Goal: Transaction & Acquisition: Obtain resource

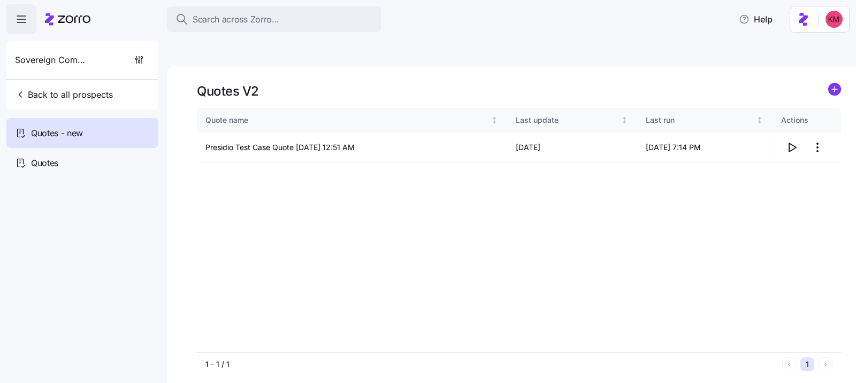
click at [76, 22] on icon at bounding box center [67, 19] width 45 height 13
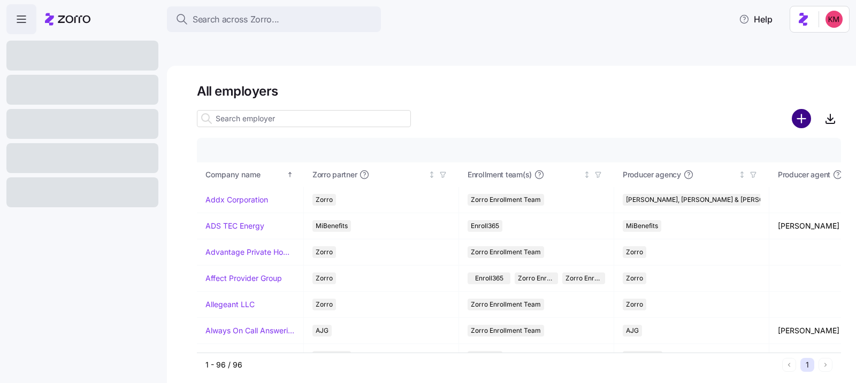
click at [798, 110] on circle "add icon" at bounding box center [802, 119] width 18 height 18
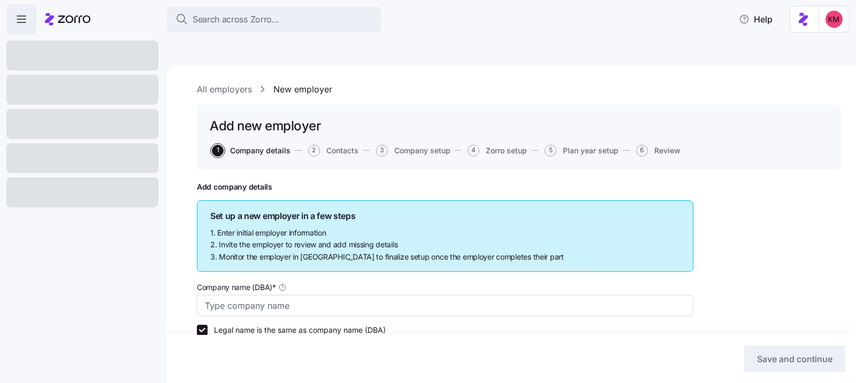
click at [57, 21] on icon at bounding box center [67, 19] width 45 height 13
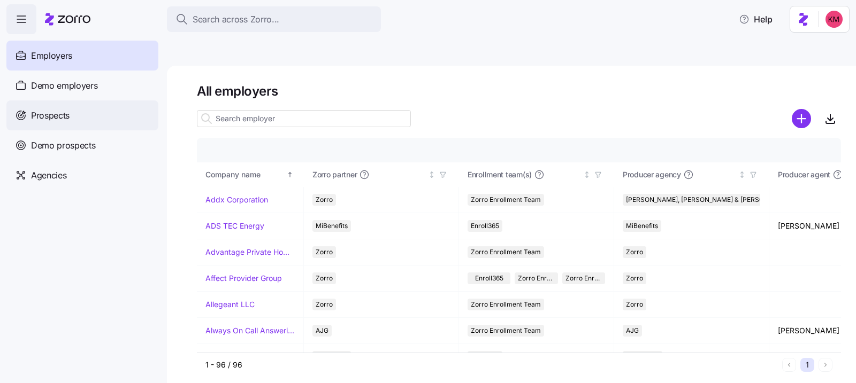
click at [70, 120] on span "Prospects" at bounding box center [50, 115] width 39 height 13
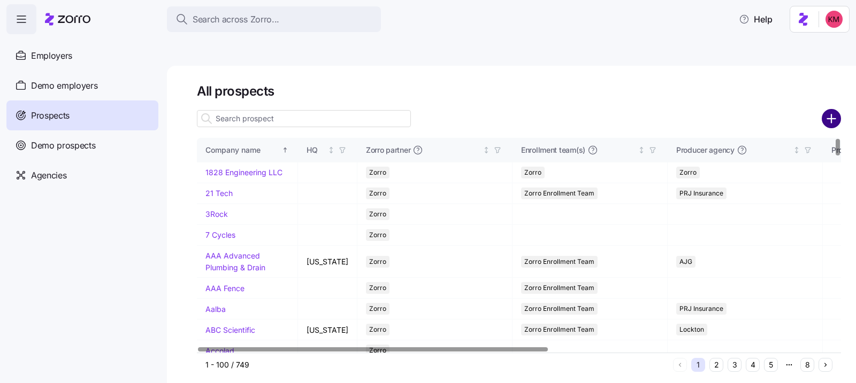
click at [826, 110] on circle "add icon" at bounding box center [832, 119] width 18 height 18
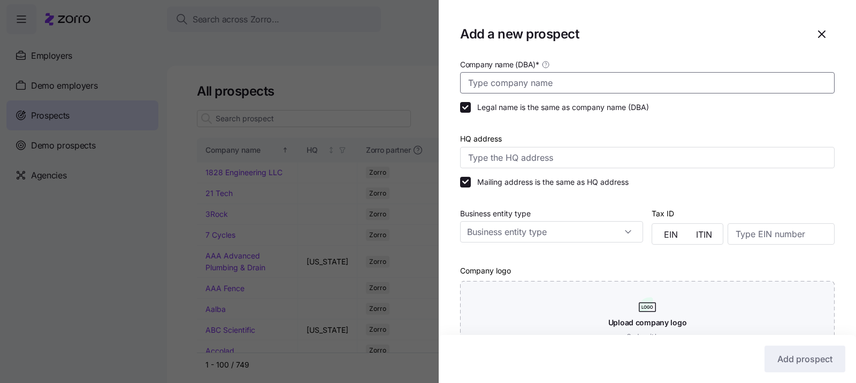
click at [598, 76] on input "Company name (DBA) *" at bounding box center [647, 82] width 374 height 21
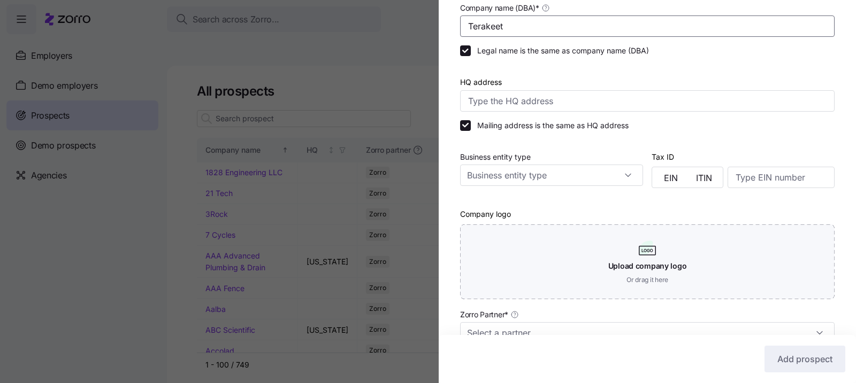
scroll to position [214, 0]
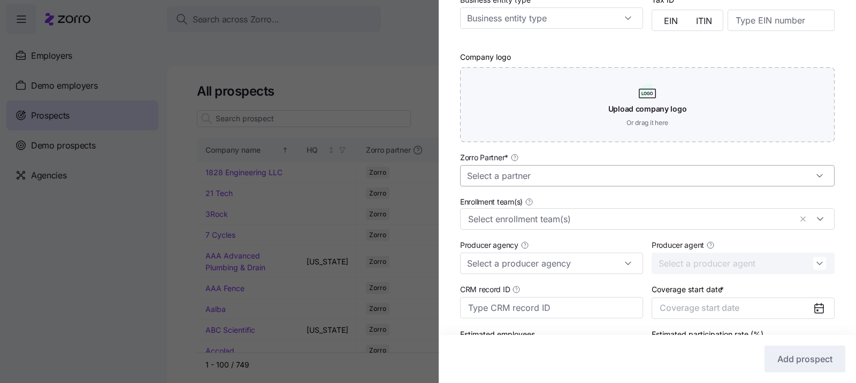
type input "Terakeet"
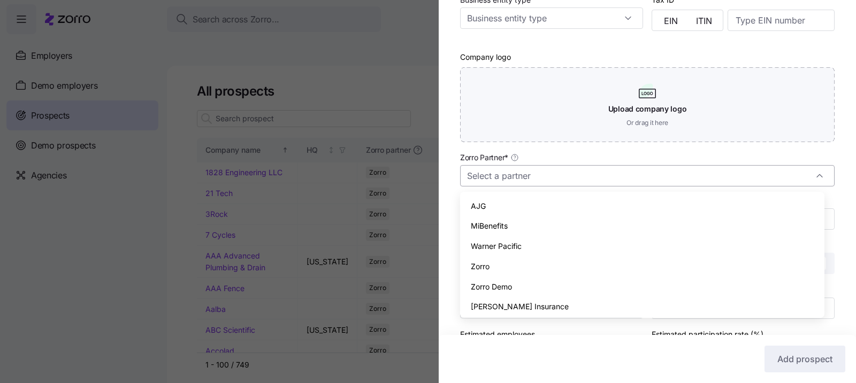
click at [616, 167] on input "Zorro Partner *" at bounding box center [647, 175] width 374 height 21
click at [551, 263] on div "Zorro" at bounding box center [642, 267] width 356 height 20
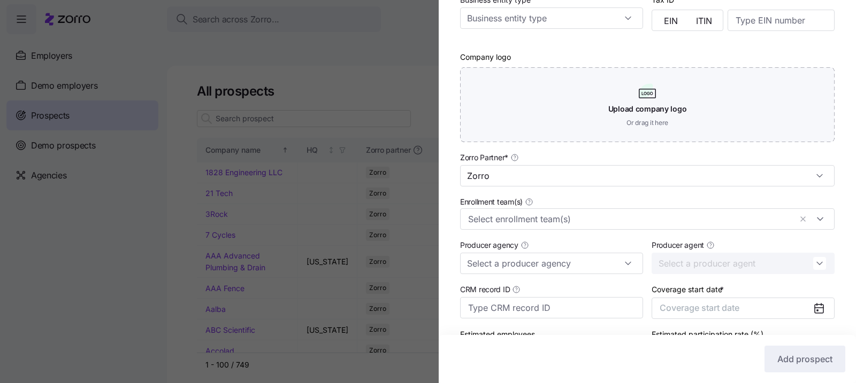
type input "Zorro"
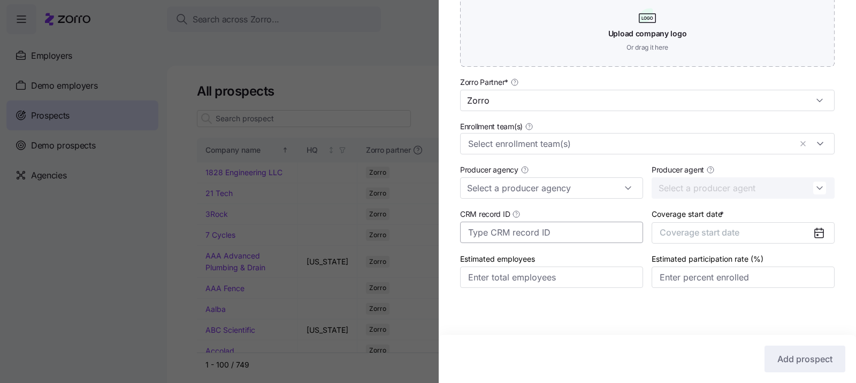
scroll to position [290, 0]
click at [700, 250] on div "Estimated participation rate (%)" at bounding box center [742, 270] width 191 height 45
click at [700, 245] on div "Coverage start date * Coverage start date" at bounding box center [742, 225] width 191 height 45
click at [700, 235] on span "Coverage start date" at bounding box center [699, 232] width 80 height 11
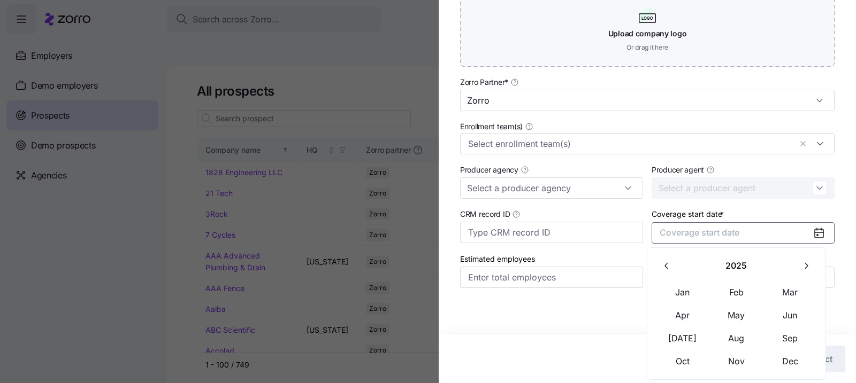
click at [811, 266] on button "button" at bounding box center [805, 266] width 22 height 22
click at [684, 287] on button "Jan" at bounding box center [682, 293] width 53 height 22
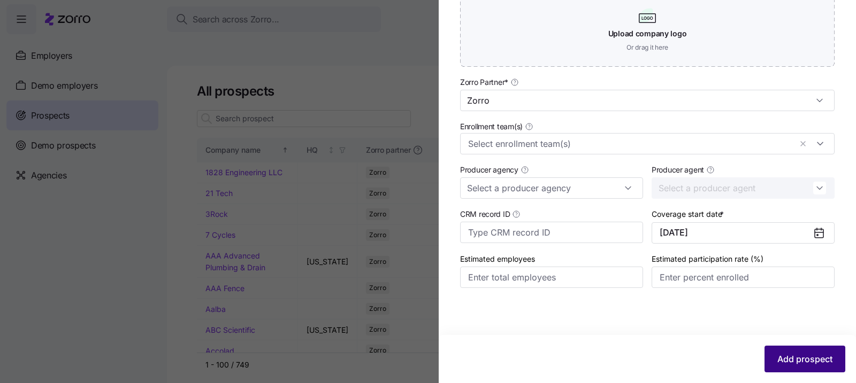
click at [816, 363] on span "Add prospect" at bounding box center [804, 359] width 55 height 13
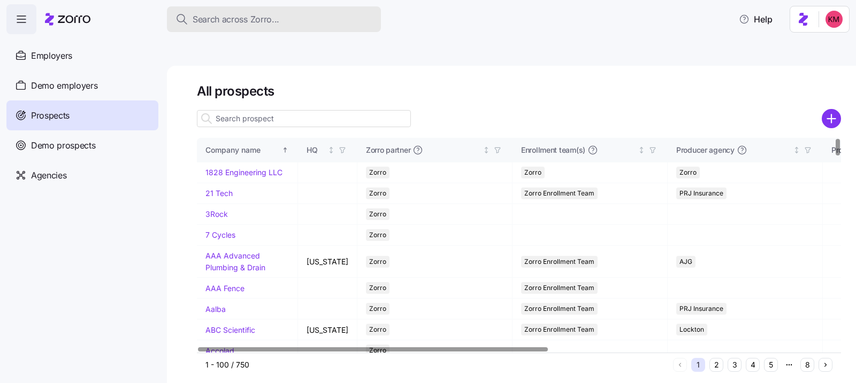
click at [367, 20] on div "Search across Zorro..." at bounding box center [273, 19] width 197 height 13
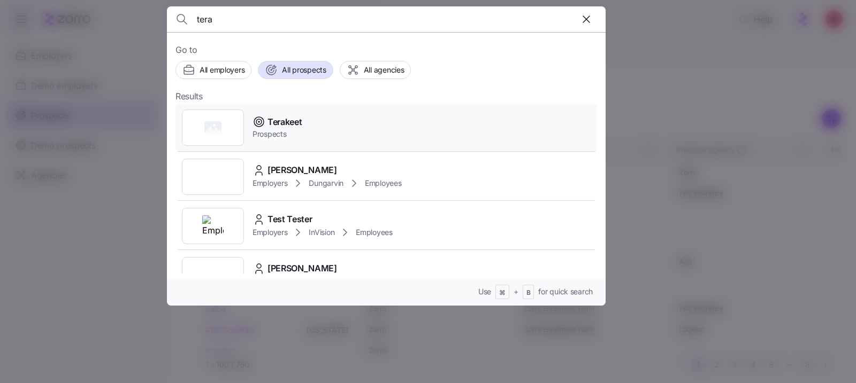
type input "tera"
drag, startPoint x: 286, startPoint y: 110, endPoint x: 452, endPoint y: 4, distance: 197.2
click at [286, 110] on div "Terakeet Prospects" at bounding box center [385, 127] width 421 height 49
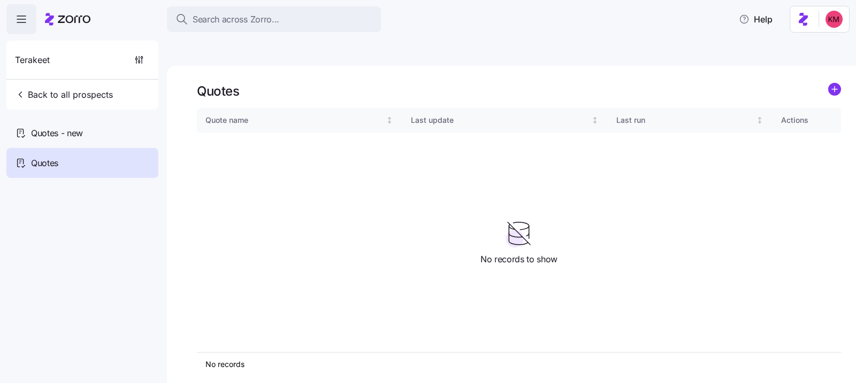
click at [842, 72] on div "Quotes Quote name Last update Last run Actions No records 1 No records to show" at bounding box center [511, 237] width 689 height 343
click at [836, 83] on circle "add icon" at bounding box center [834, 89] width 12 height 12
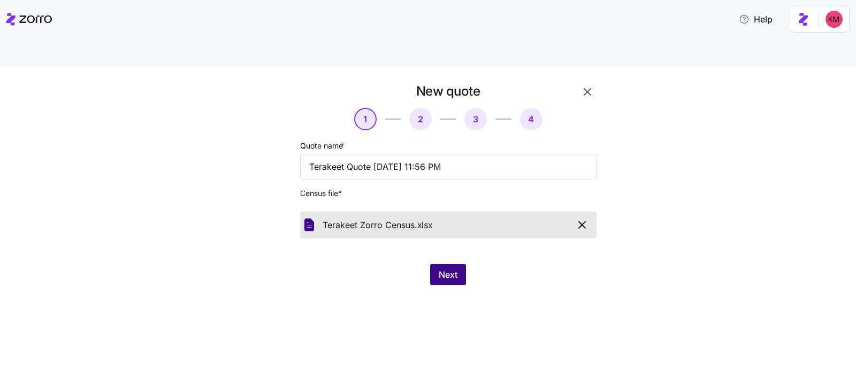
click at [446, 268] on span "Next" at bounding box center [448, 274] width 19 height 13
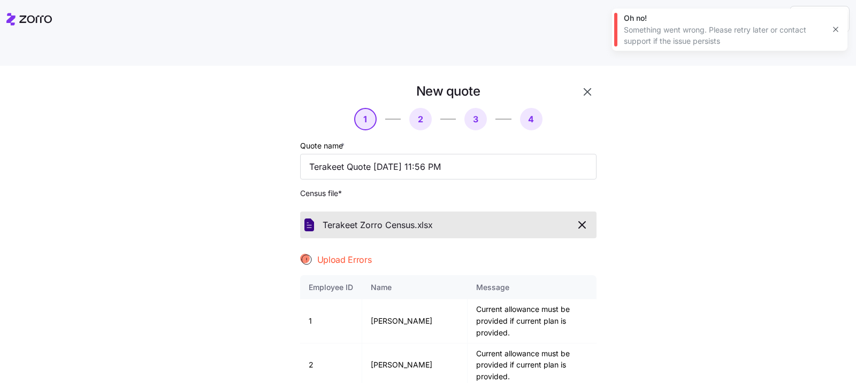
click at [778, 212] on div "New quote 1 2 3 4 Quote name * Terakeet Quote 10/01/2025 11:56 PM Census file *…" at bounding box center [435, 289] width 811 height 413
click at [580, 219] on icon "button" at bounding box center [581, 225] width 13 height 13
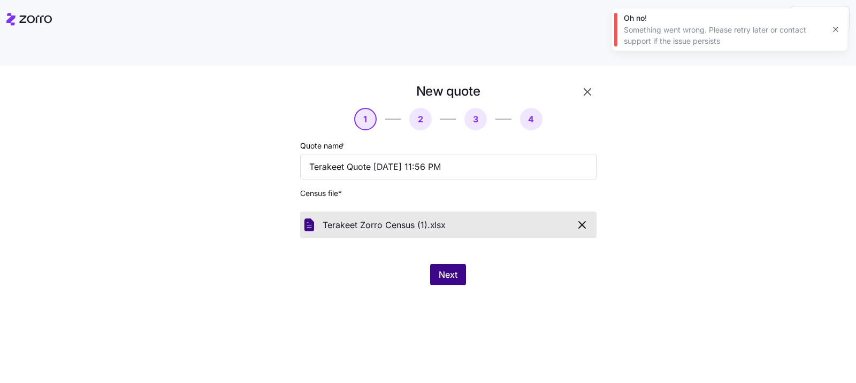
click at [464, 264] on button "Next" at bounding box center [448, 274] width 36 height 21
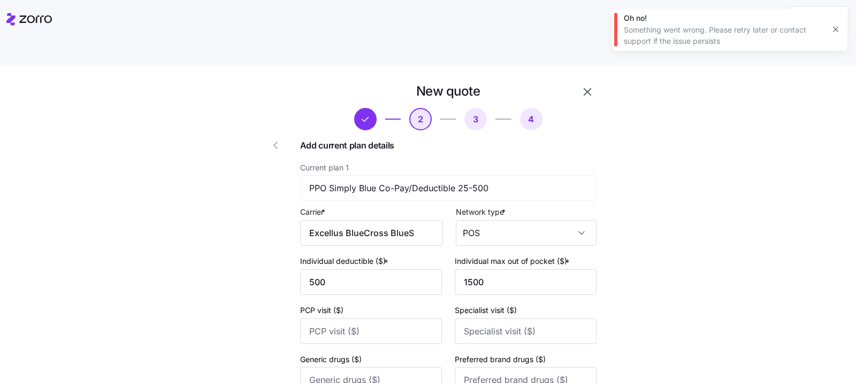
scroll to position [451, 0]
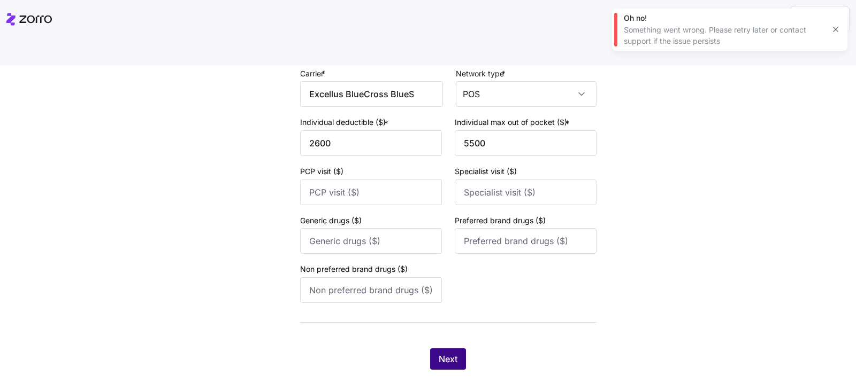
click at [432, 349] on button "Next" at bounding box center [448, 359] width 36 height 21
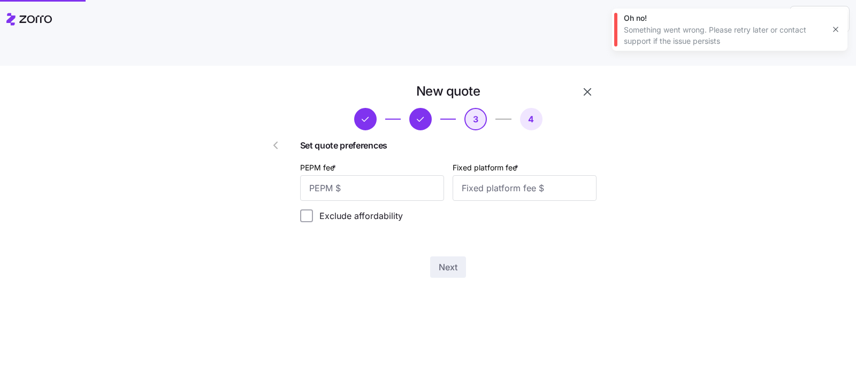
scroll to position [0, 0]
click at [370, 175] on input "PEPM fee *" at bounding box center [372, 188] width 144 height 26
type input "50"
type input "100"
click at [455, 232] on div "New quote 3 4 Set quote preferences PEPM fee * 50 Fixed platform fee * 100 Excl…" at bounding box center [448, 181] width 305 height 204
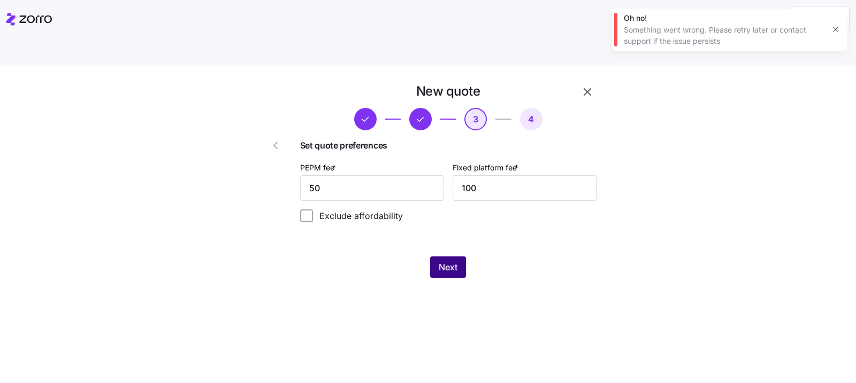
click at [454, 257] on button "Next" at bounding box center [448, 267] width 36 height 21
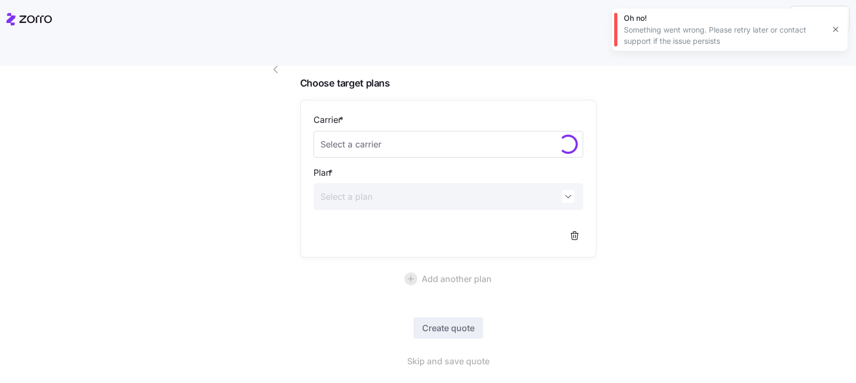
scroll to position [76, 0]
click at [432, 355] on span "Skip and save quote" at bounding box center [448, 361] width 82 height 13
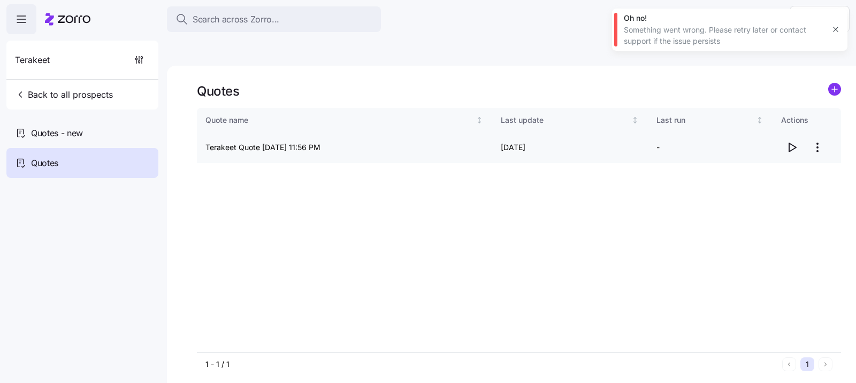
click at [791, 141] on icon "button" at bounding box center [791, 147] width 13 height 13
click at [112, 136] on div "Quotes - new" at bounding box center [82, 133] width 152 height 30
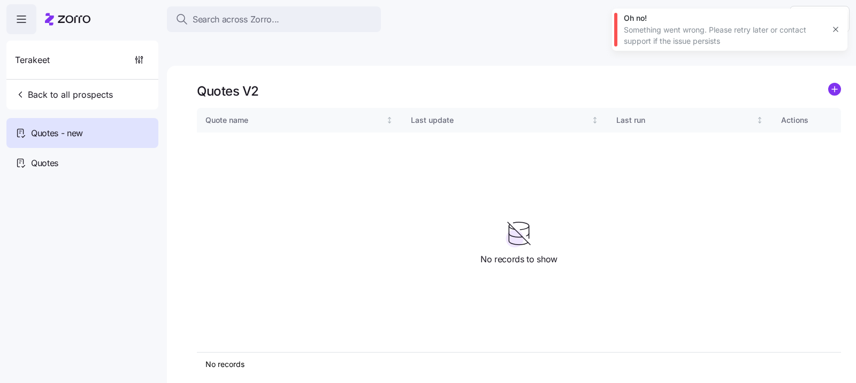
click at [841, 66] on div "Quotes V2 Quote name Last update Last run Actions No records 1 No records to sh…" at bounding box center [511, 237] width 689 height 343
click at [834, 87] on icon "add icon" at bounding box center [834, 89] width 0 height 5
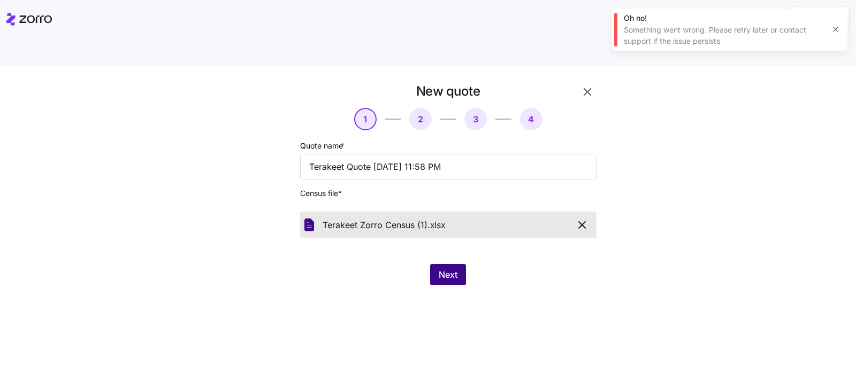
click at [434, 264] on button "Next" at bounding box center [448, 274] width 36 height 21
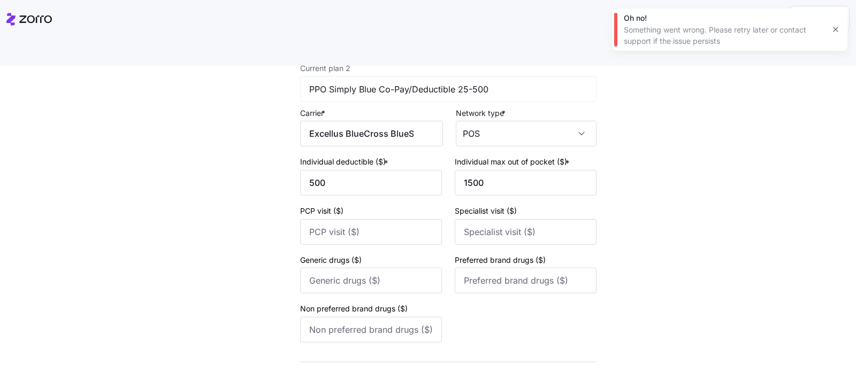
scroll to position [451, 0]
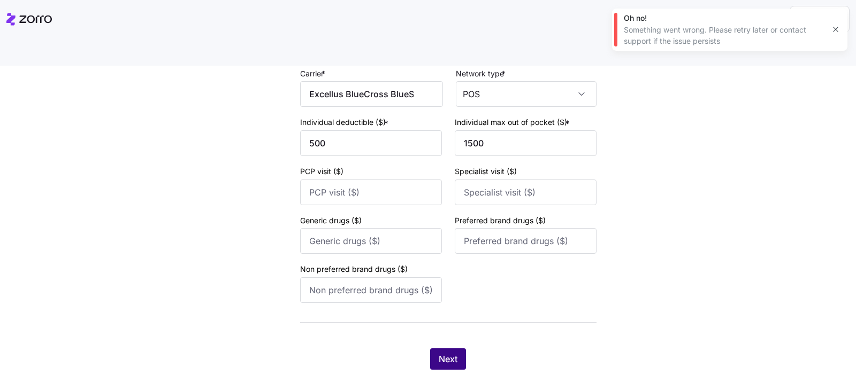
click at [460, 349] on button "Next" at bounding box center [448, 359] width 36 height 21
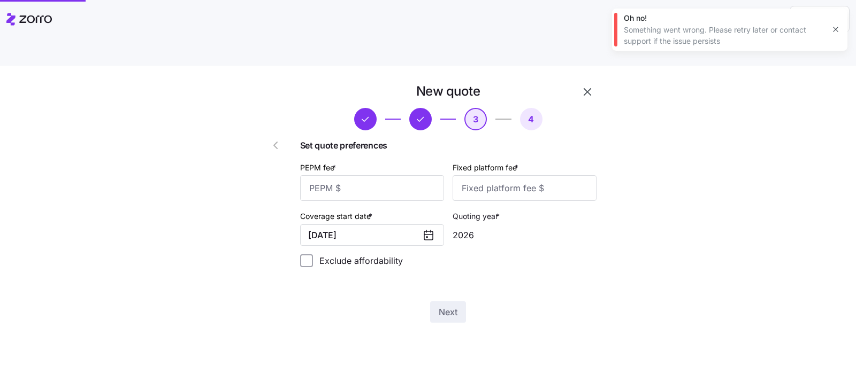
scroll to position [0, 0]
click at [369, 175] on input "PEPM fee *" at bounding box center [372, 188] width 144 height 26
type input "50"
type input "100"
click at [449, 306] on span "Next" at bounding box center [448, 312] width 19 height 13
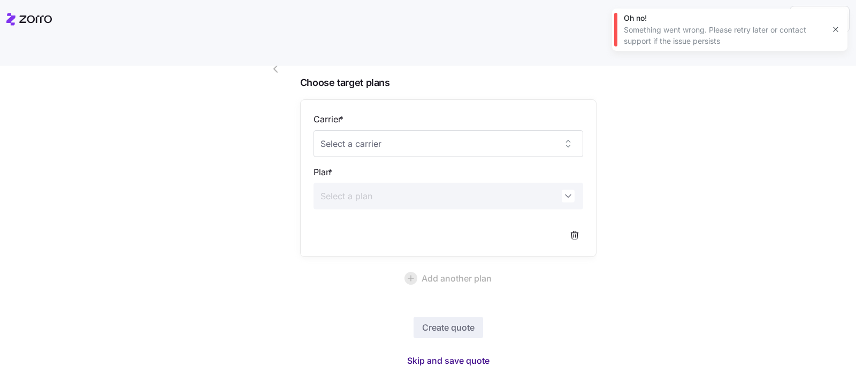
click at [447, 351] on button "Skip and save quote" at bounding box center [447, 360] width 99 height 19
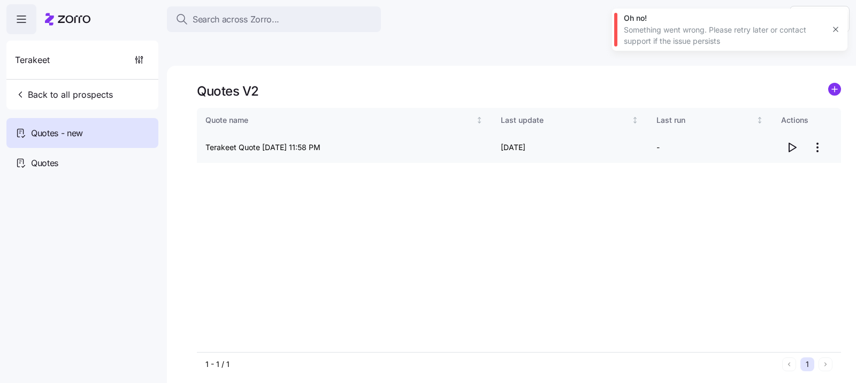
click at [790, 143] on icon "button" at bounding box center [792, 147] width 7 height 9
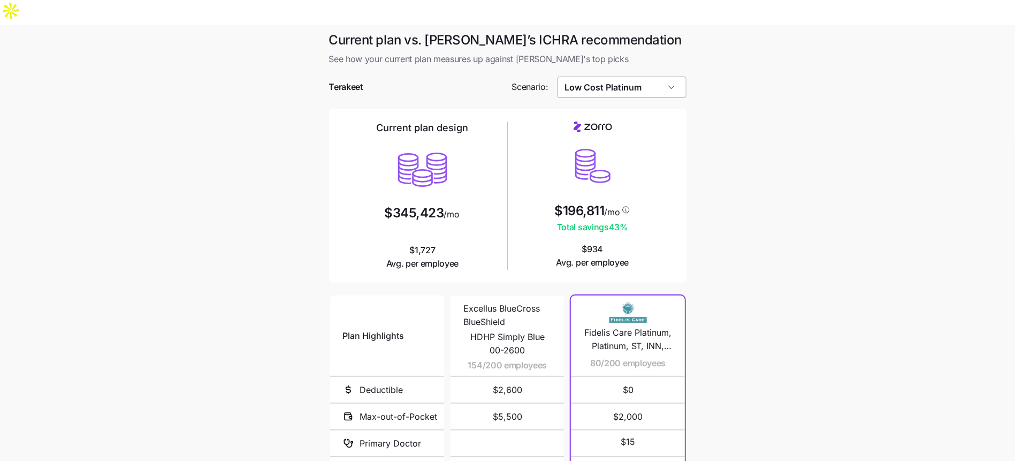
click at [677, 76] on input "Low Cost Platinum" at bounding box center [621, 86] width 129 height 21
click at [613, 190] on div "Similar Care" at bounding box center [622, 192] width 120 height 20
type input "Similar Care"
click at [603, 76] on input "Similar Care" at bounding box center [621, 86] width 129 height 21
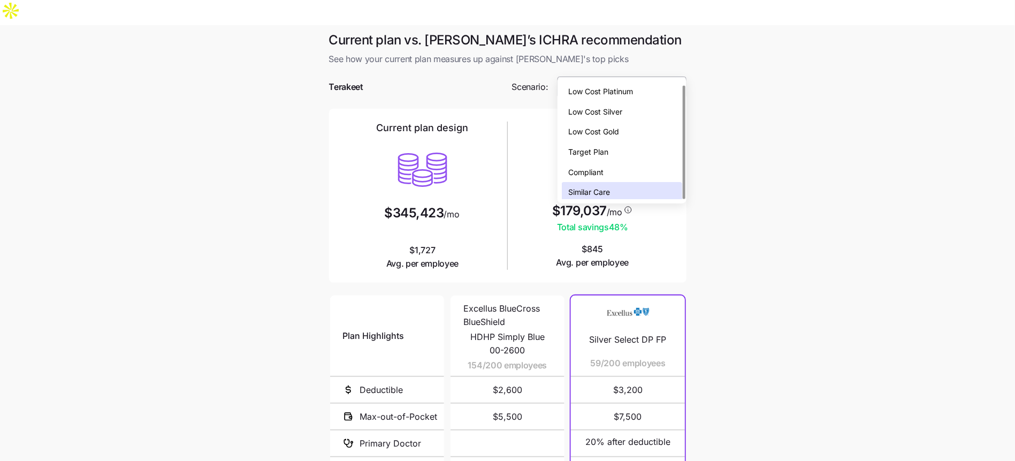
scroll to position [3, 0]
click at [600, 121] on div "Low Cost Platinum Low Cost Silver Low Cost Gold Target Plan Compliant Similar C…" at bounding box center [622, 138] width 120 height 121
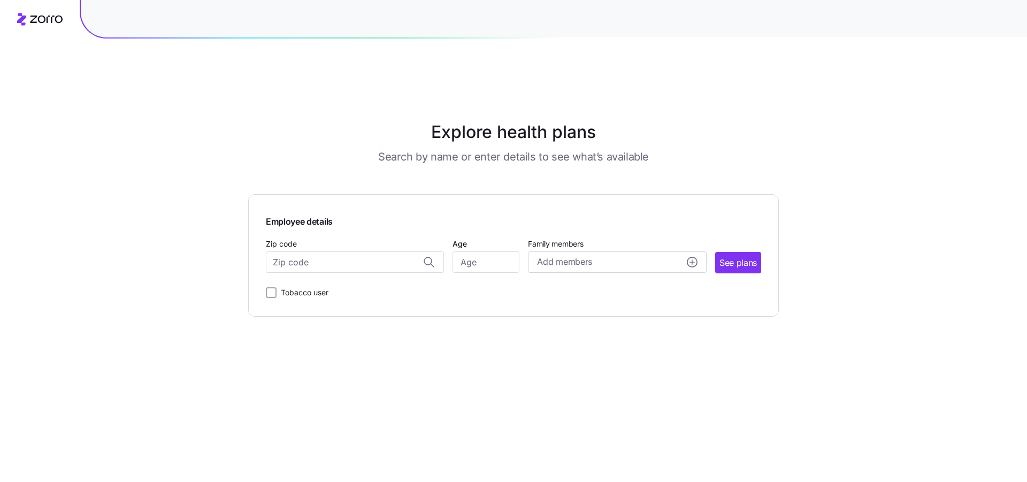
click at [254, 99] on main "Explore health plans Search by name or enter details to see what’s available Em…" at bounding box center [513, 266] width 531 height 482
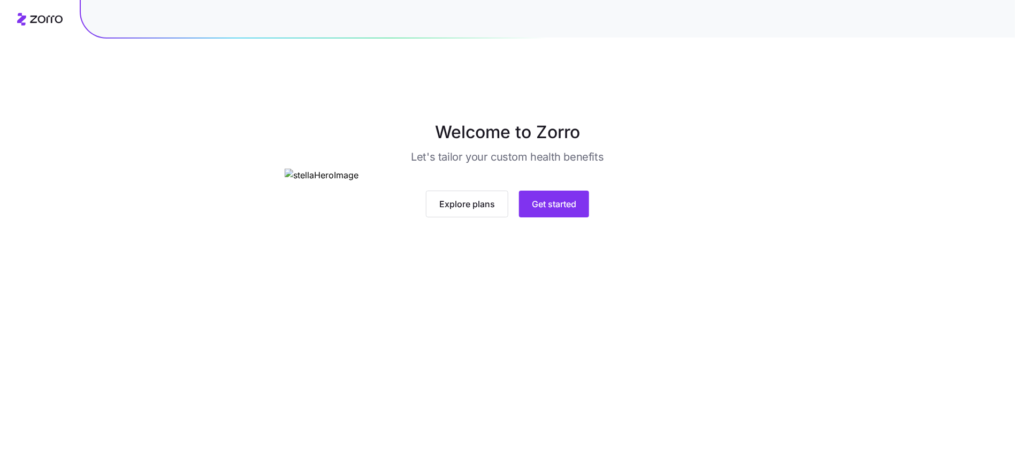
click at [507, 400] on main "Welcome to Zorro Let's tailor your custom health benefits Explore plans Get sta…" at bounding box center [507, 255] width 1015 height 461
drag, startPoint x: 512, startPoint y: 385, endPoint x: 520, endPoint y: 385, distance: 8.0
click at [512, 217] on div "Explore plans Get started" at bounding box center [508, 203] width 446 height 27
click at [581, 217] on button "Get started" at bounding box center [554, 203] width 70 height 27
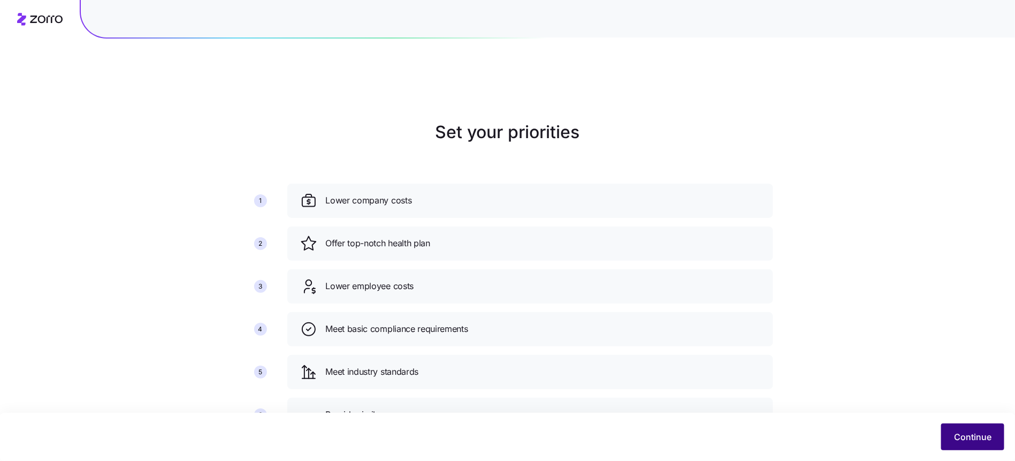
click at [965, 446] on button "Continue" at bounding box center [972, 436] width 63 height 27
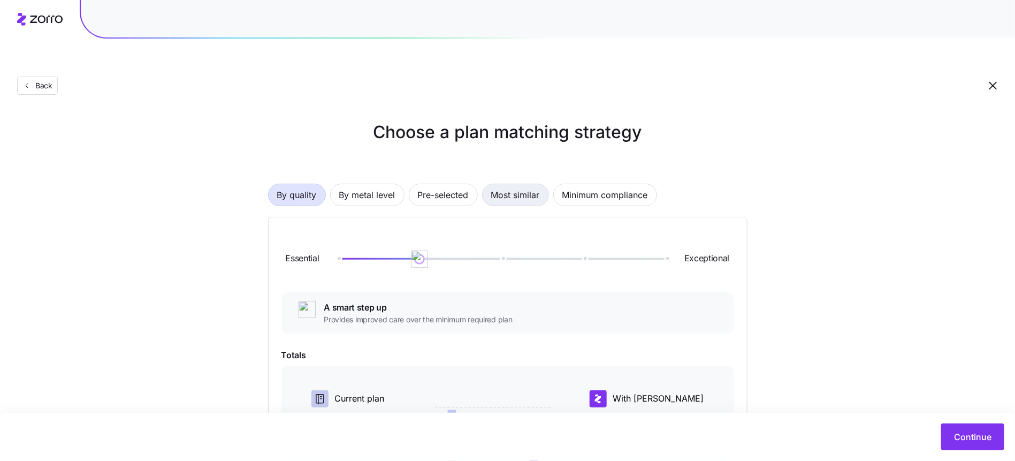
click at [490, 183] on button "Most similar" at bounding box center [515, 194] width 67 height 22
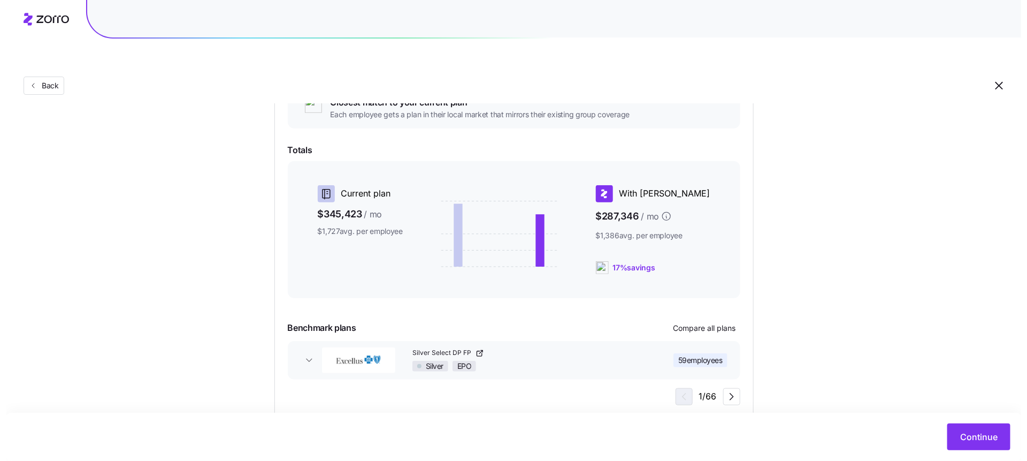
scroll to position [143, 0]
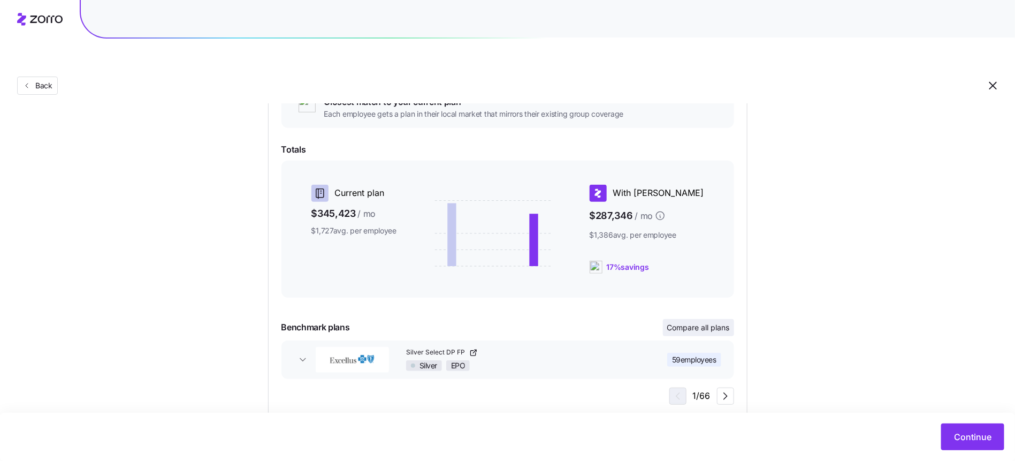
click at [700, 319] on button "Compare all plans" at bounding box center [698, 327] width 71 height 17
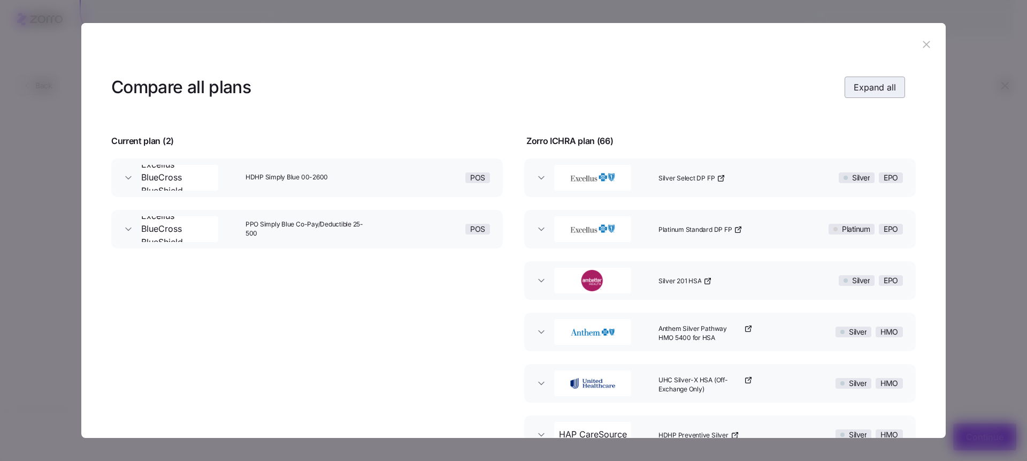
click at [888, 79] on button "Expand all" at bounding box center [875, 86] width 60 height 21
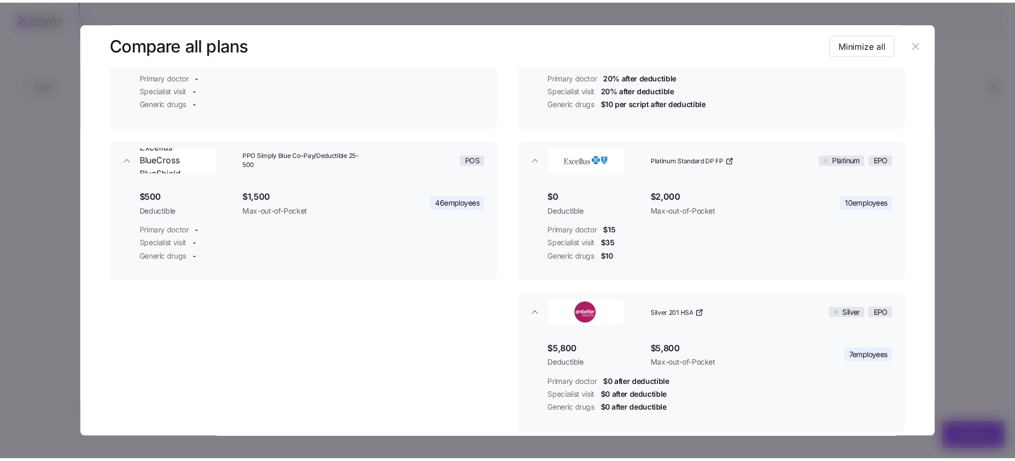
scroll to position [257, 0]
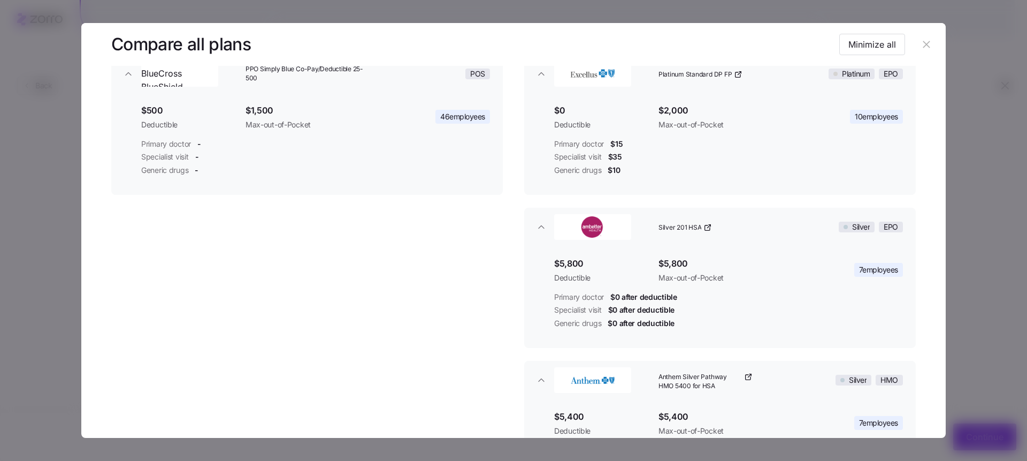
click at [927, 55] on header at bounding box center [513, 44] width 864 height 43
click at [925, 49] on icon "button" at bounding box center [926, 45] width 12 height 12
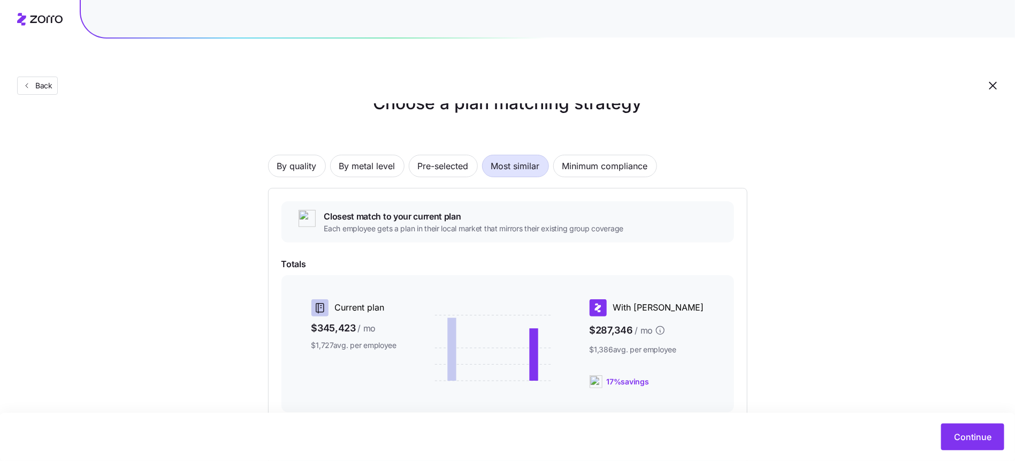
scroll to position [0, 0]
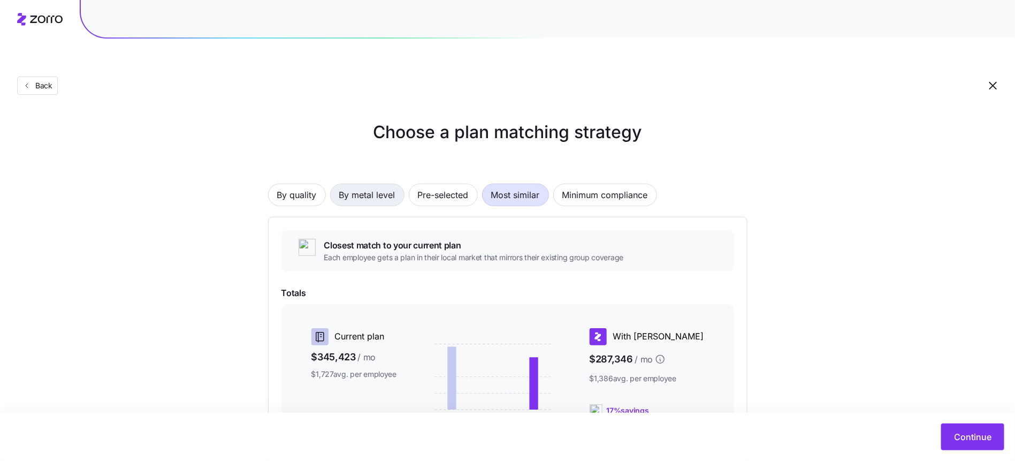
click at [395, 183] on button "By metal level" at bounding box center [367, 194] width 74 height 22
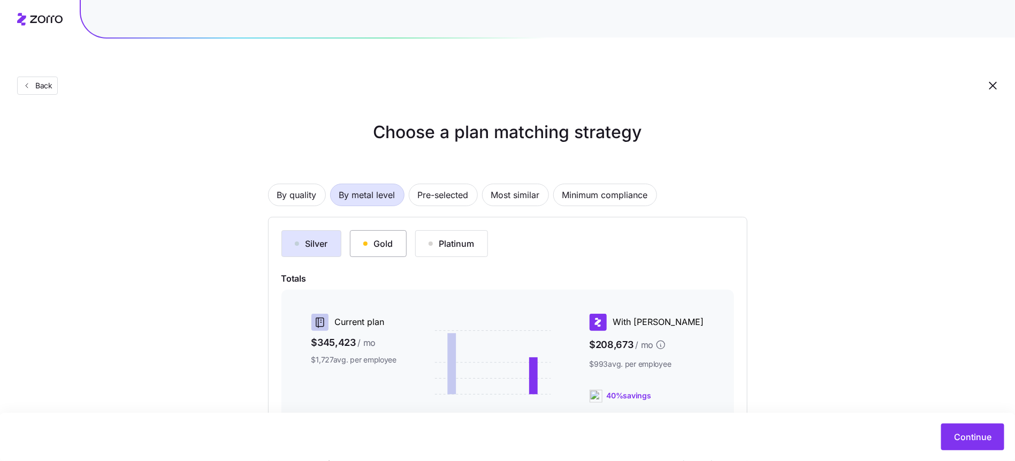
click at [385, 237] on div "Gold" at bounding box center [378, 243] width 30 height 13
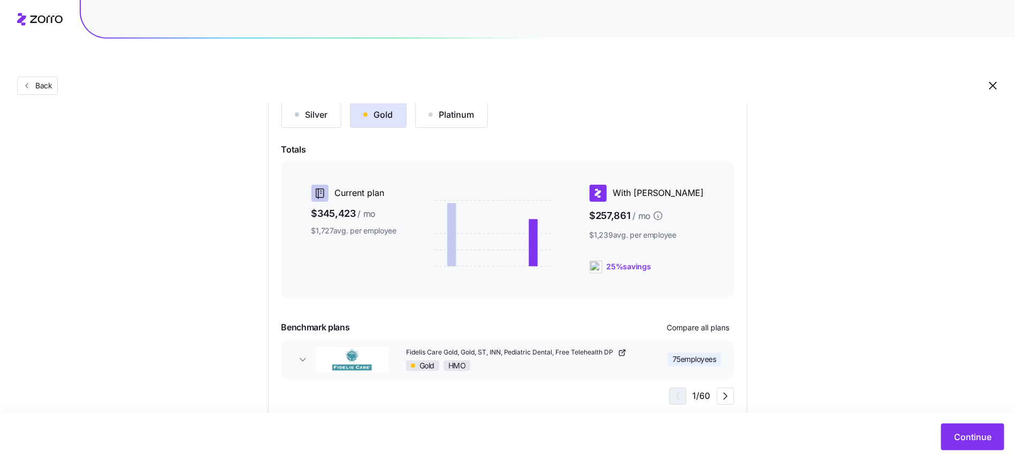
click at [324, 104] on div "Silver Gold Platinum Totals Current plan $345,423 / mo $1,727 avg. per employee…" at bounding box center [507, 252] width 452 height 303
click at [323, 101] on button "Silver" at bounding box center [311, 114] width 60 height 27
click at [326, 108] on div "Silver" at bounding box center [311, 114] width 33 height 13
click at [689, 290] on div "Silver Gold Platinum Totals Current plan $345,423 / mo $1,727 avg. per employee…" at bounding box center [507, 252] width 452 height 303
click at [687, 340] on button "Fidelis Care Silver, Silver, ST, INN, Pediatric Dental, Free Telehealth DP Silv…" at bounding box center [507, 359] width 452 height 39
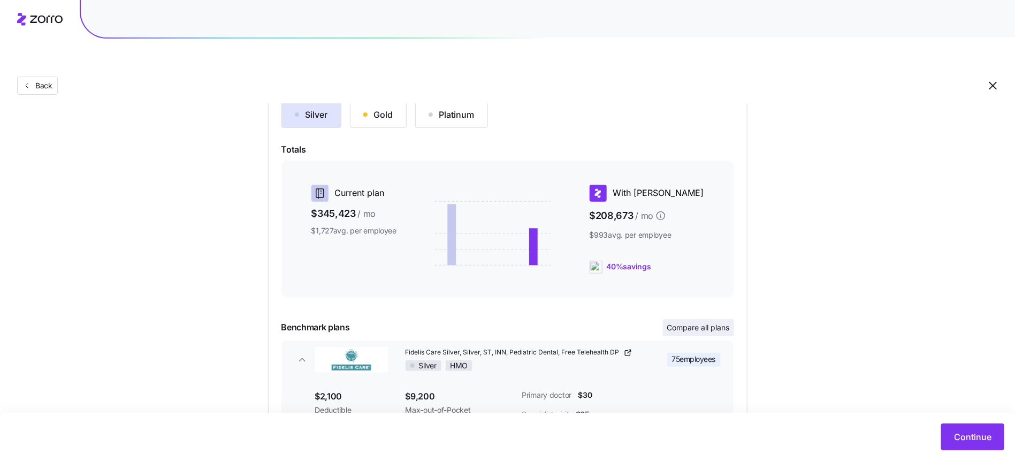
click at [690, 322] on span "Compare all plans" at bounding box center [698, 327] width 63 height 11
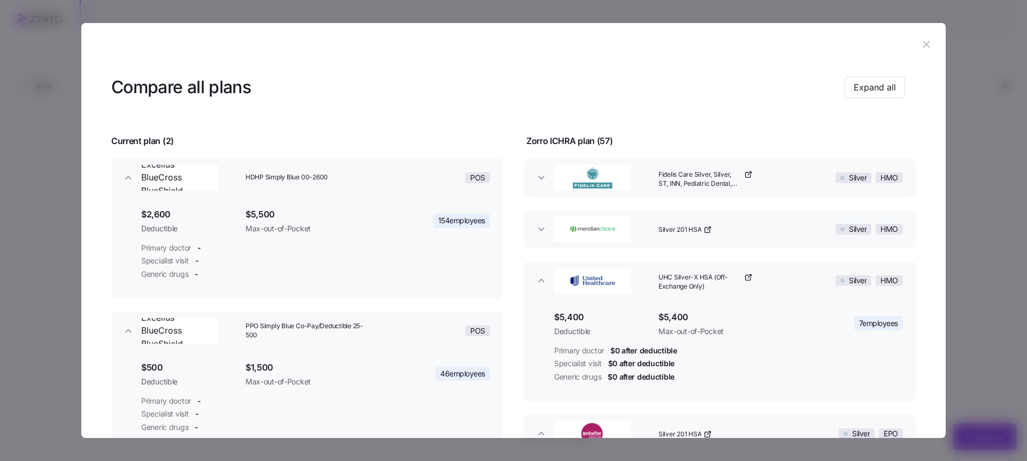
click at [893, 75] on div "Compare all plans Expand all" at bounding box center [508, 87] width 794 height 24
click at [892, 80] on button "Expand all" at bounding box center [875, 86] width 60 height 21
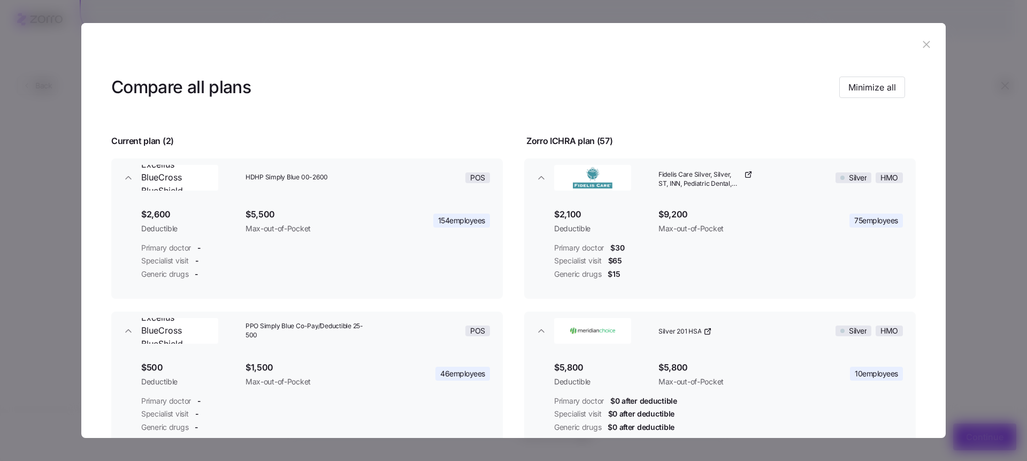
click at [931, 33] on header at bounding box center [513, 44] width 864 height 43
drag, startPoint x: 926, startPoint y: 37, endPoint x: 861, endPoint y: 39, distance: 65.8
click at [926, 37] on button "button" at bounding box center [926, 44] width 17 height 17
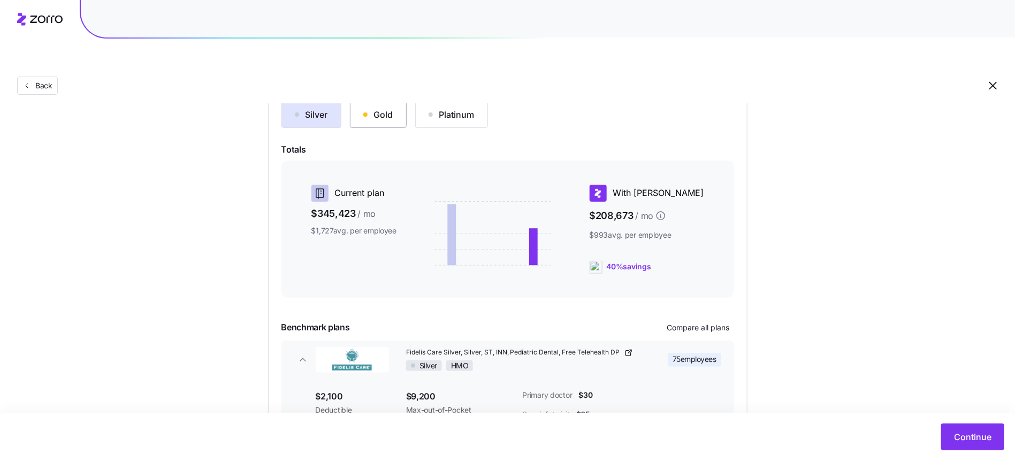
click at [391, 108] on div "Gold" at bounding box center [378, 114] width 30 height 13
click at [710, 322] on span "Compare all plans" at bounding box center [698, 327] width 63 height 11
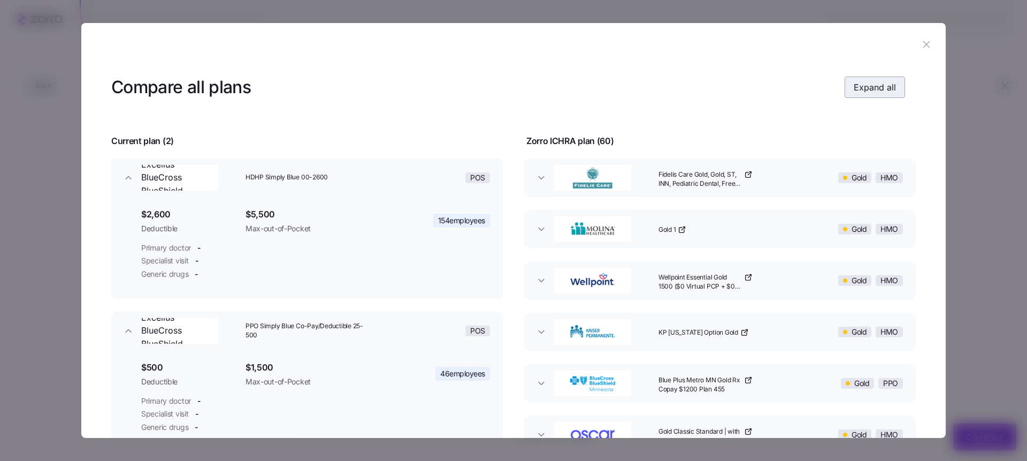
click at [879, 90] on span "Expand all" at bounding box center [875, 87] width 42 height 13
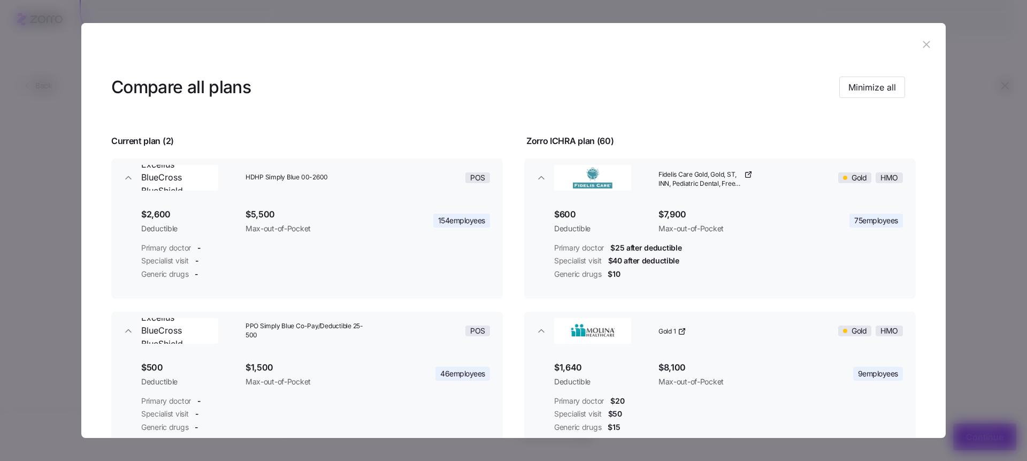
click at [922, 47] on icon "button" at bounding box center [926, 45] width 12 height 12
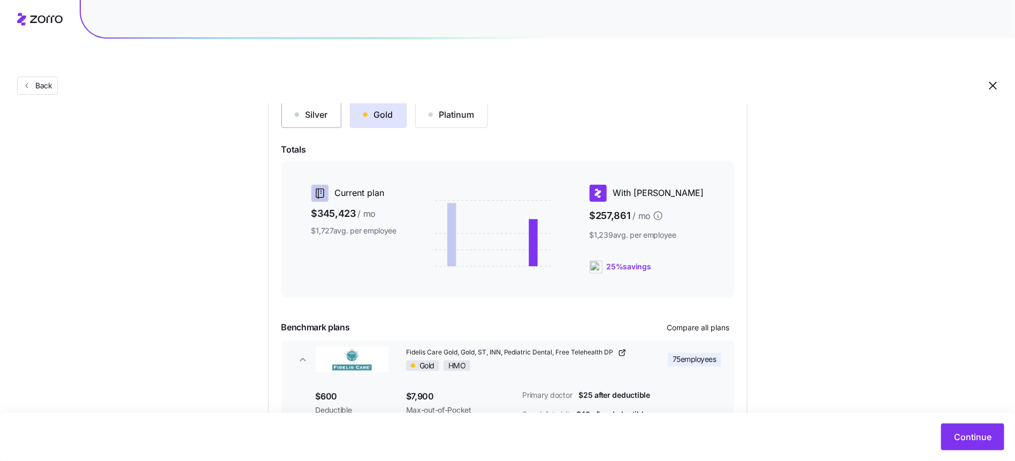
click at [319, 101] on button "Silver" at bounding box center [311, 114] width 60 height 27
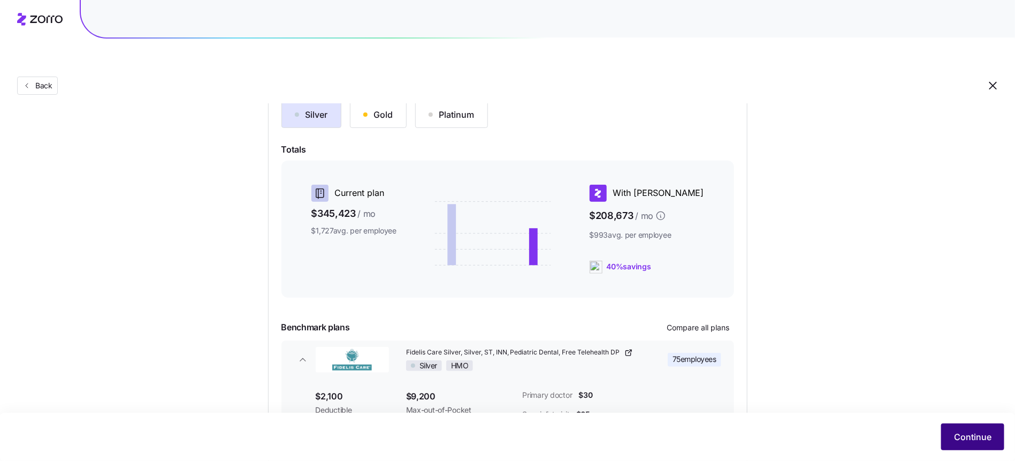
click at [960, 435] on span "Continue" at bounding box center [972, 436] width 37 height 13
click at [970, 437] on span "Continue" at bounding box center [972, 436] width 37 height 13
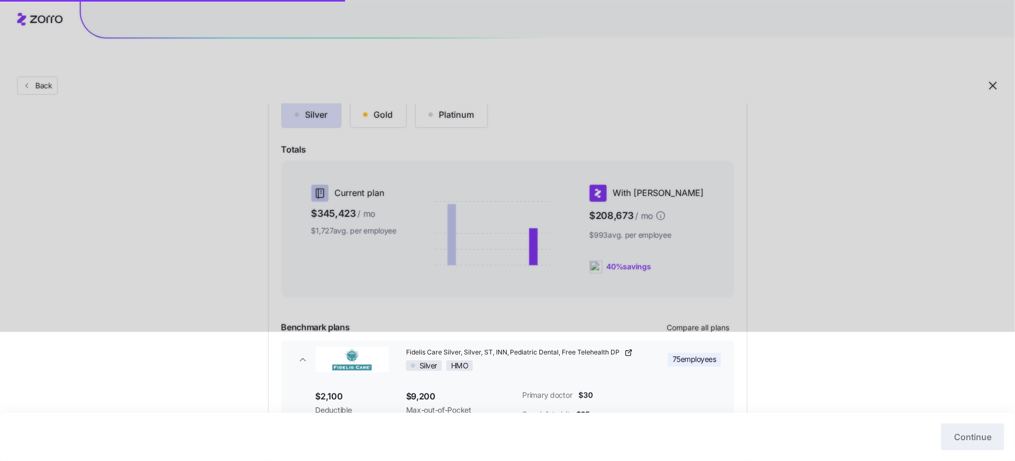
scroll to position [132, 0]
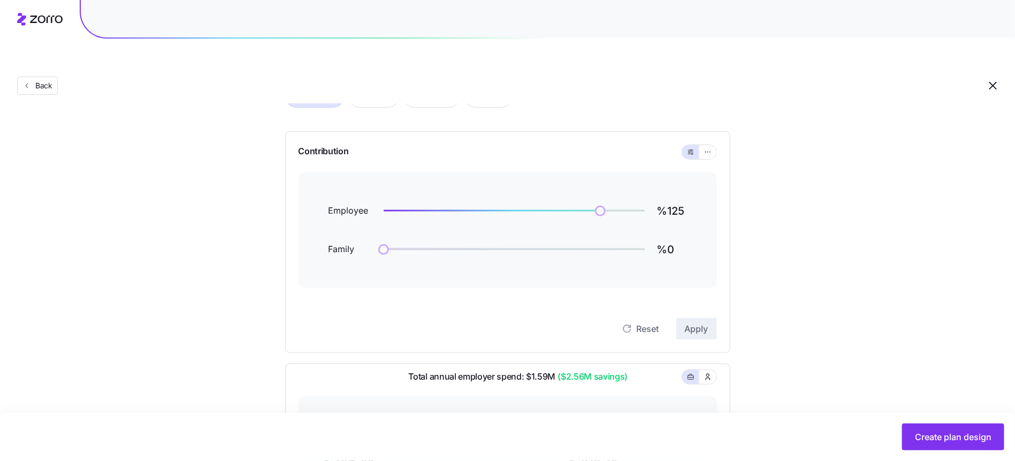
scroll to position [75, 0]
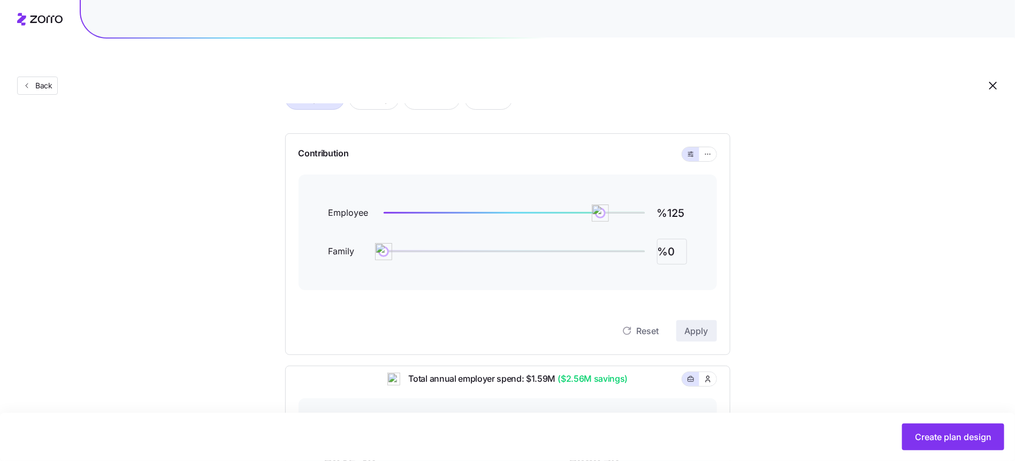
click at [677, 239] on input "%0" at bounding box center [672, 252] width 30 height 26
click at [674, 239] on input "%0" at bounding box center [672, 252] width 30 height 26
type input "%125"
click at [701, 298] on div "Reset Apply" at bounding box center [507, 319] width 418 height 43
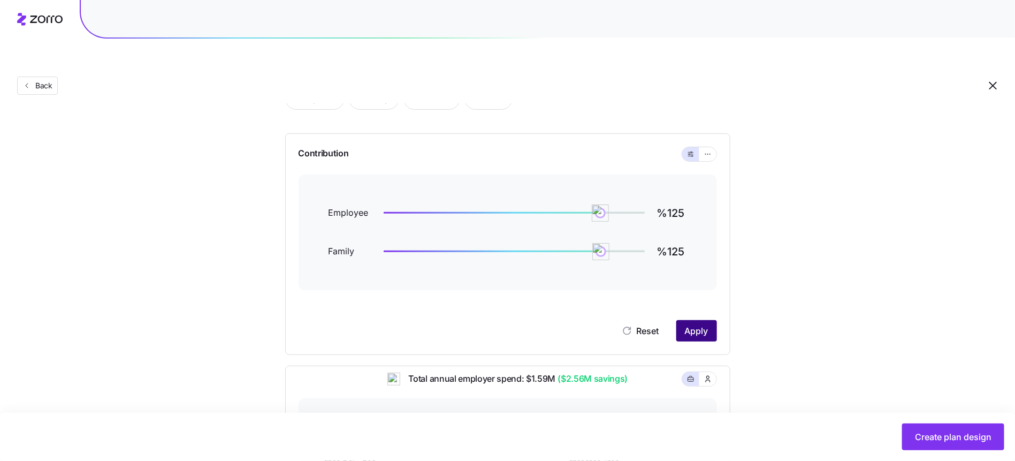
click at [705, 320] on button "Apply" at bounding box center [696, 330] width 41 height 21
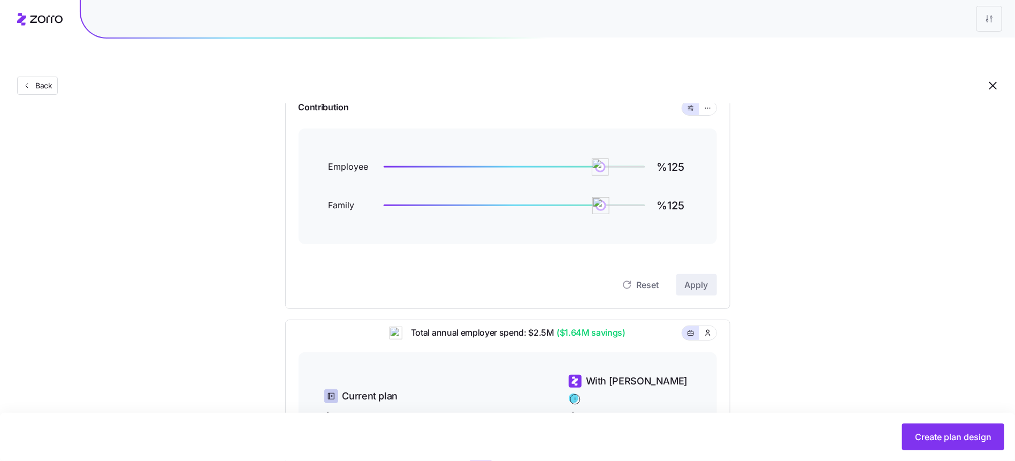
scroll to position [15, 0]
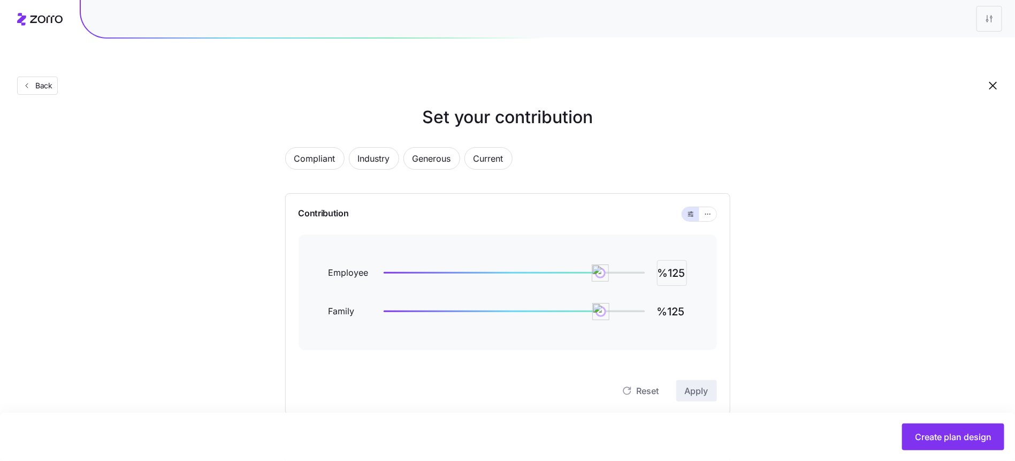
click at [678, 260] on input "%125" at bounding box center [672, 273] width 30 height 26
type input "%150"
click at [673, 298] on input "%125" at bounding box center [672, 311] width 30 height 26
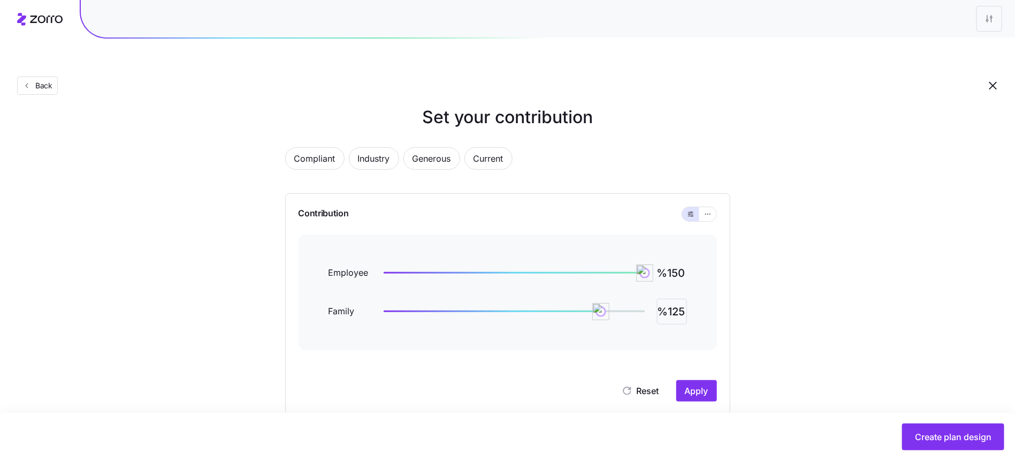
click at [673, 298] on input "%125" at bounding box center [672, 311] width 30 height 26
type input "%150"
click at [696, 380] on button "Apply" at bounding box center [696, 390] width 41 height 21
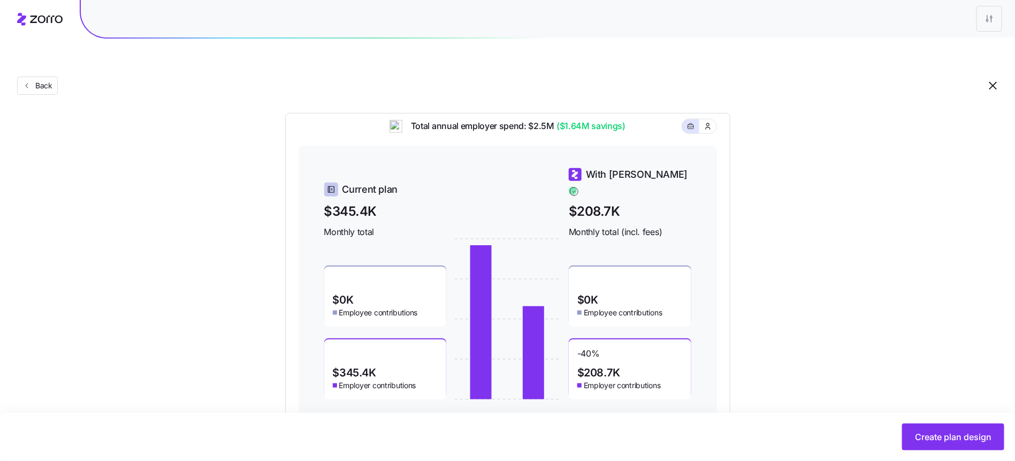
scroll to position [337, 0]
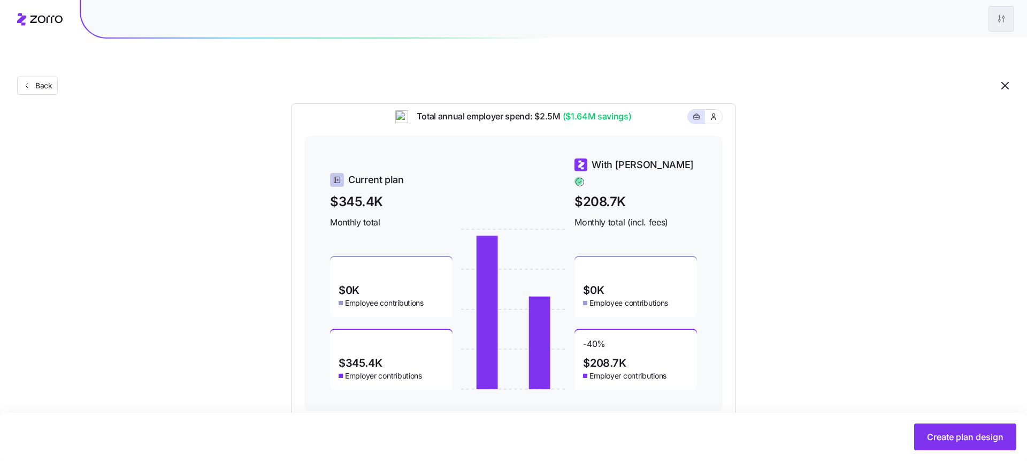
click at [995, 16] on html "Back Set your contribution Compliant Industry Generous Current Contribution Emp…" at bounding box center [513, 115] width 1027 height 905
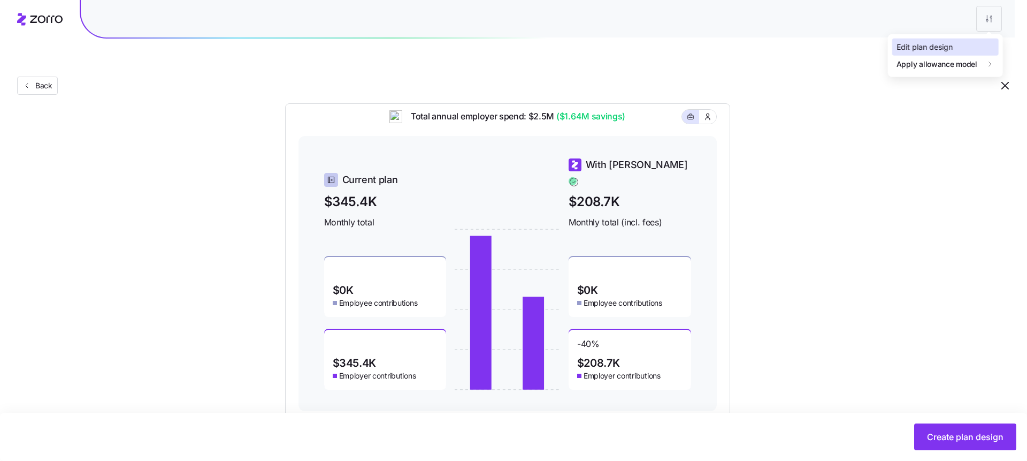
click at [947, 49] on div "Edit plan design" at bounding box center [924, 47] width 56 height 12
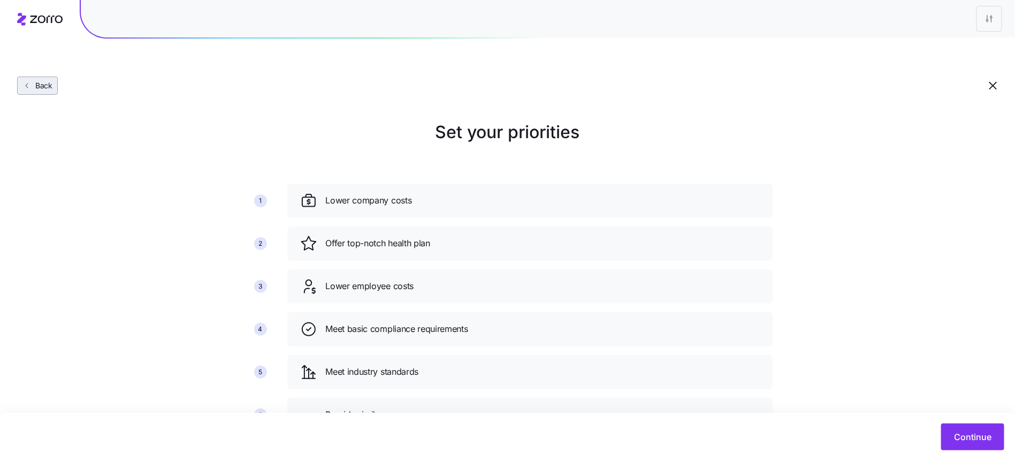
click at [43, 80] on span "Back" at bounding box center [41, 85] width 21 height 11
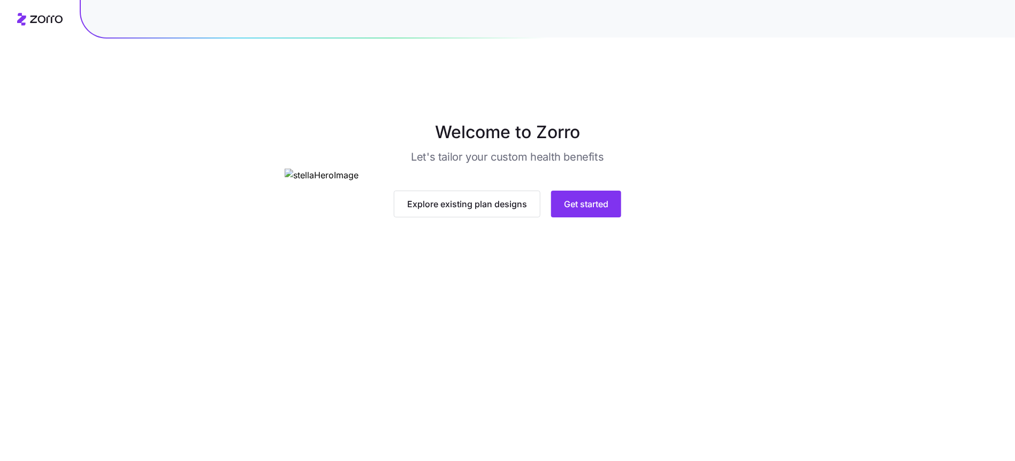
click at [597, 217] on div "Explore existing plan designs Get started" at bounding box center [508, 192] width 446 height 49
click at [599, 217] on button "Get started" at bounding box center [586, 203] width 70 height 27
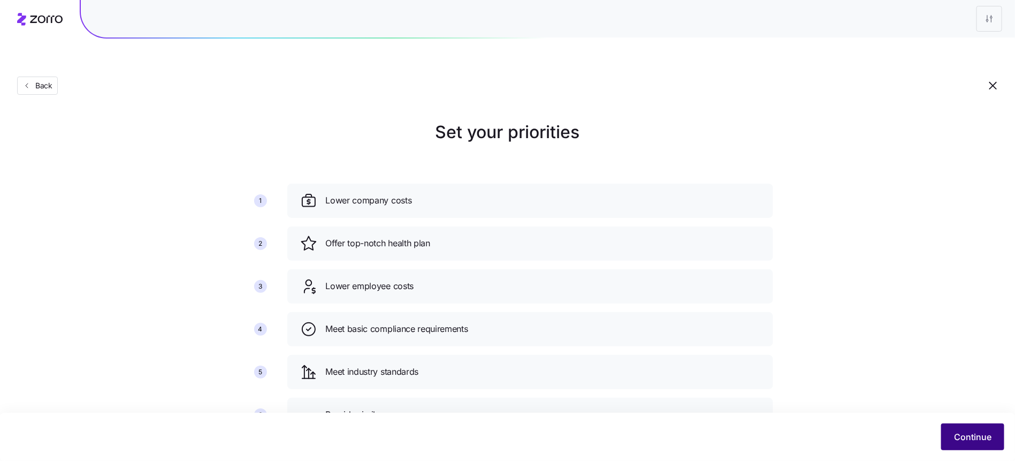
click at [976, 431] on span "Continue" at bounding box center [972, 436] width 37 height 13
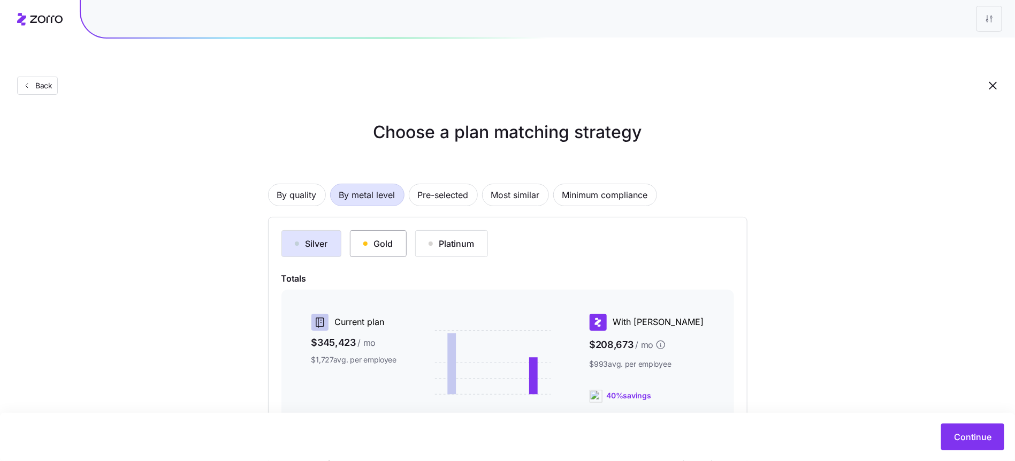
click at [382, 237] on div "Gold" at bounding box center [378, 243] width 30 height 13
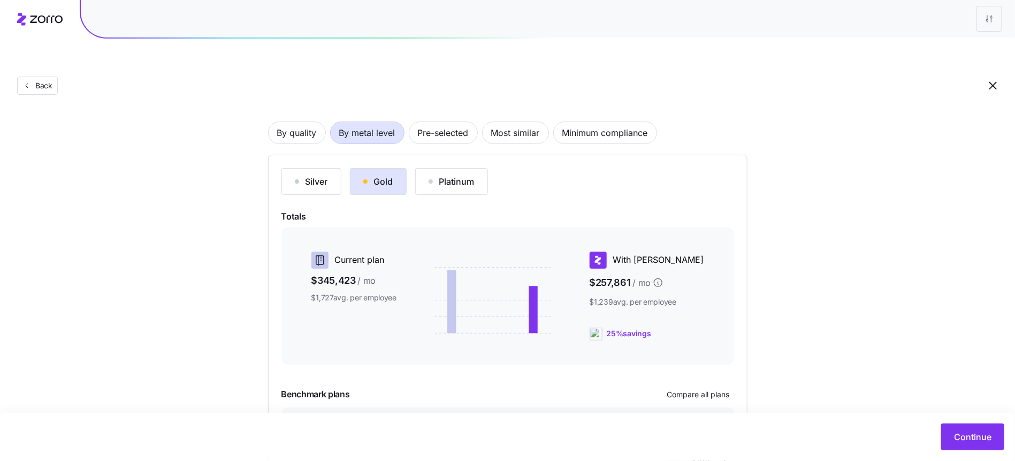
scroll to position [129, 0]
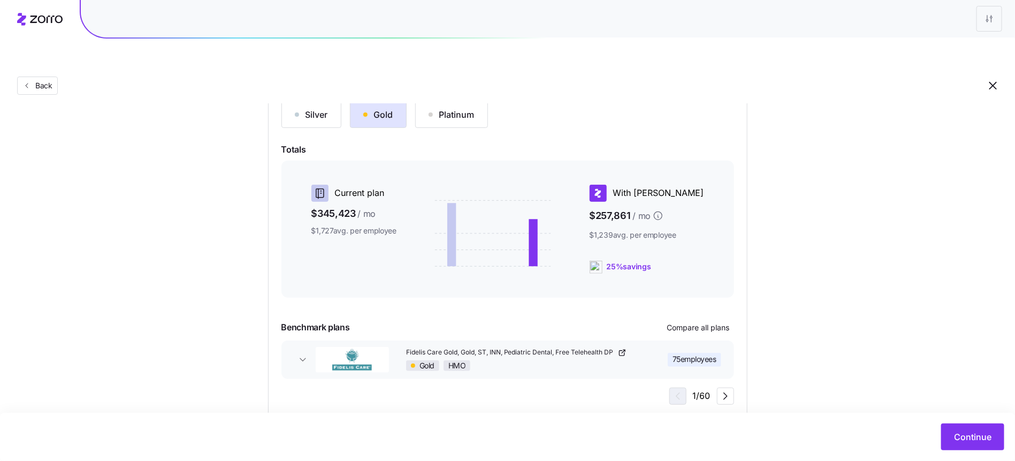
click at [945, 421] on div "Continue" at bounding box center [507, 436] width 1015 height 48
click at [957, 446] on button "Continue" at bounding box center [972, 436] width 63 height 27
click at [955, 441] on div "Back Choose a plan matching strategy By quality By metal level Pre-selected Mos…" at bounding box center [507, 191] width 1015 height 590
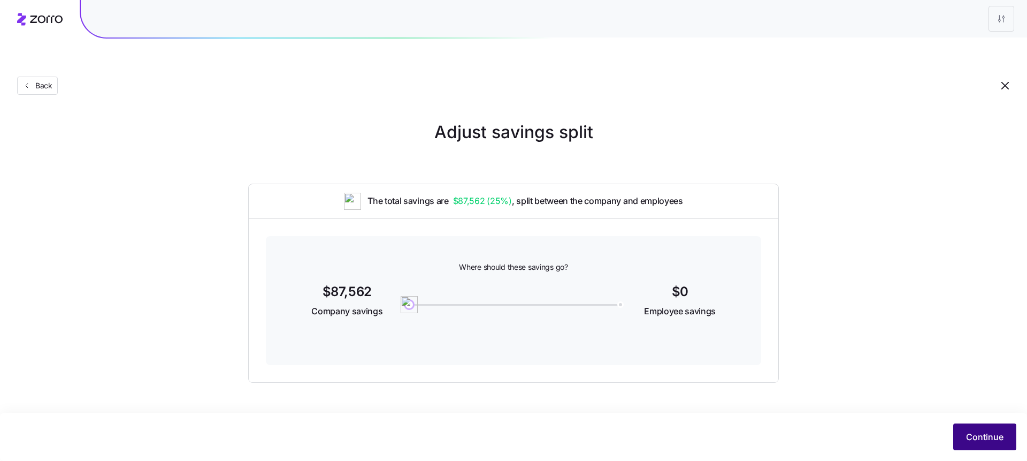
click at [958, 439] on button "Continue" at bounding box center [984, 436] width 63 height 27
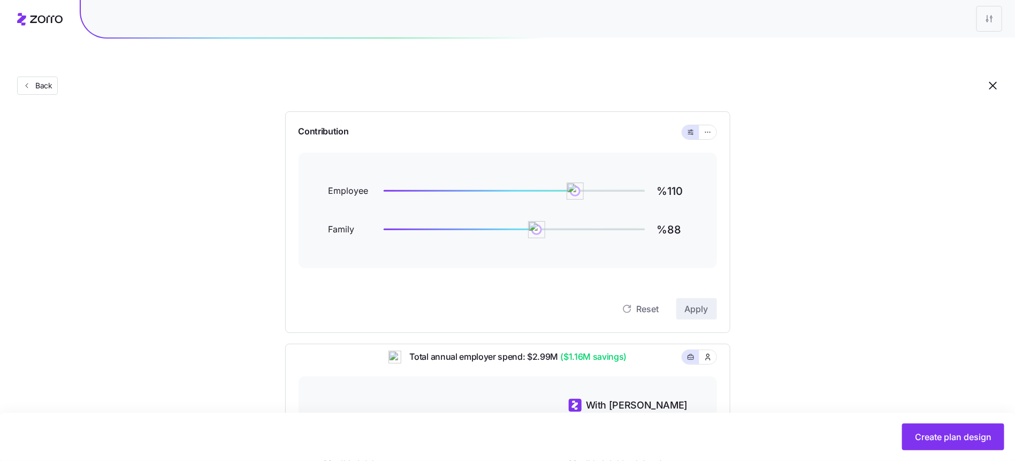
scroll to position [60, 0]
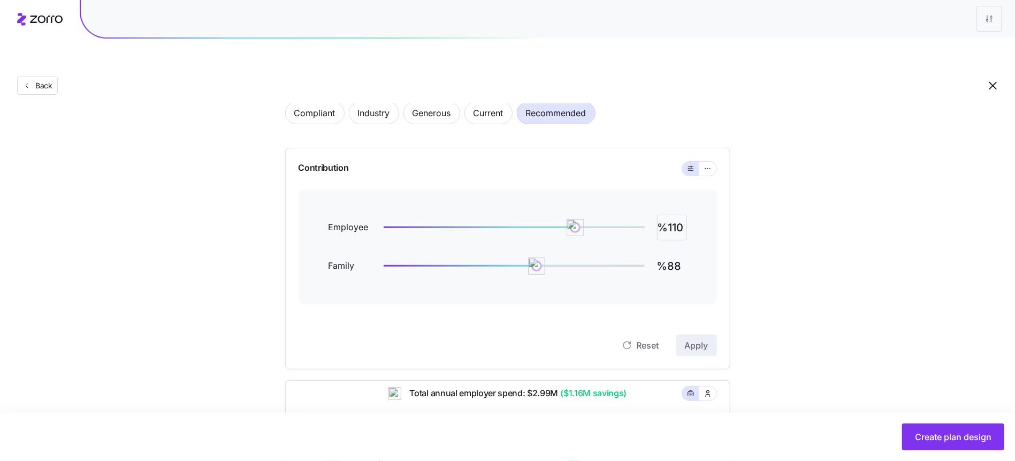
click at [683, 214] on input "%110" at bounding box center [672, 227] width 30 height 26
click at [682, 214] on input "%110" at bounding box center [672, 227] width 30 height 26
type input "%150"
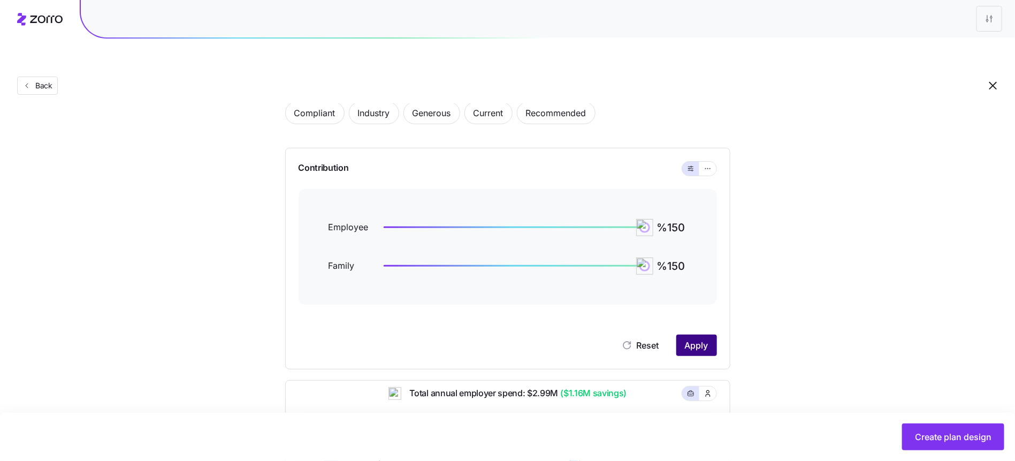
click at [702, 339] on span "Apply" at bounding box center [697, 345] width 24 height 13
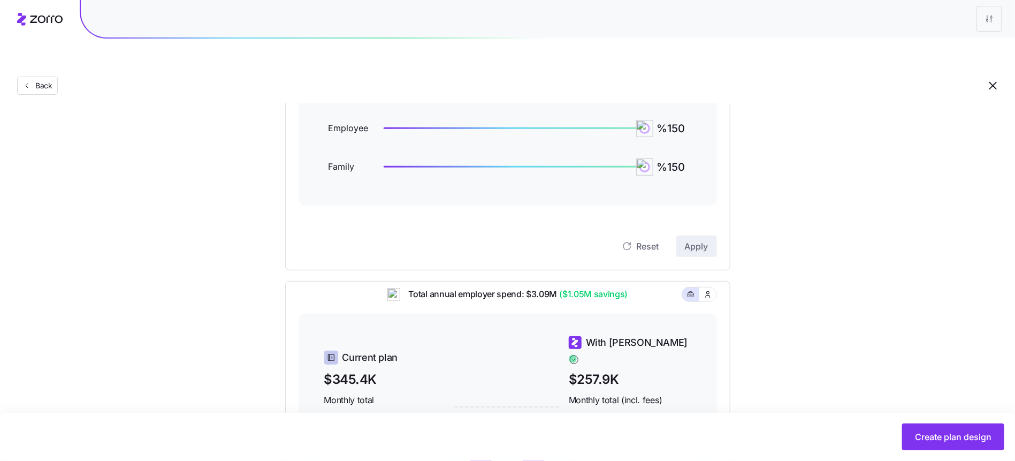
scroll to position [57, 0]
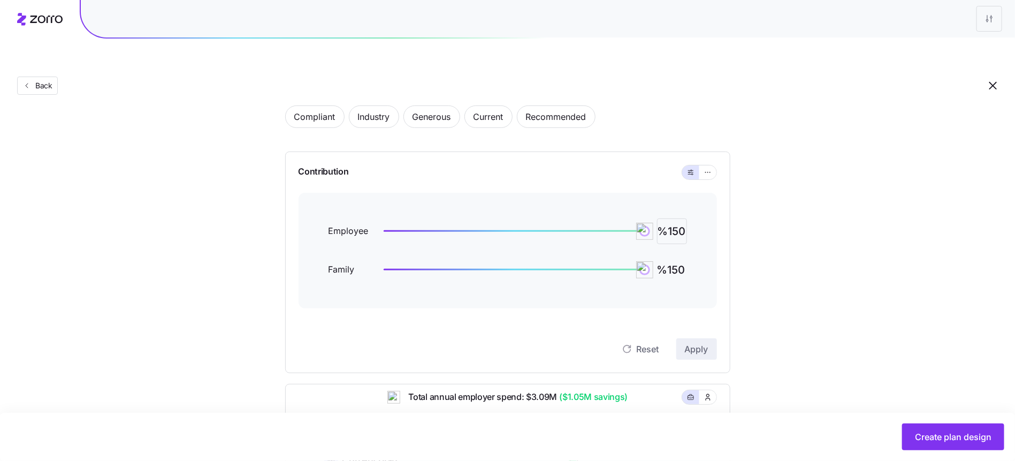
click at [682, 218] on input "%150" at bounding box center [672, 231] width 30 height 26
type input "%160"
click at [710, 338] on div "Reset Apply" at bounding box center [507, 348] width 418 height 21
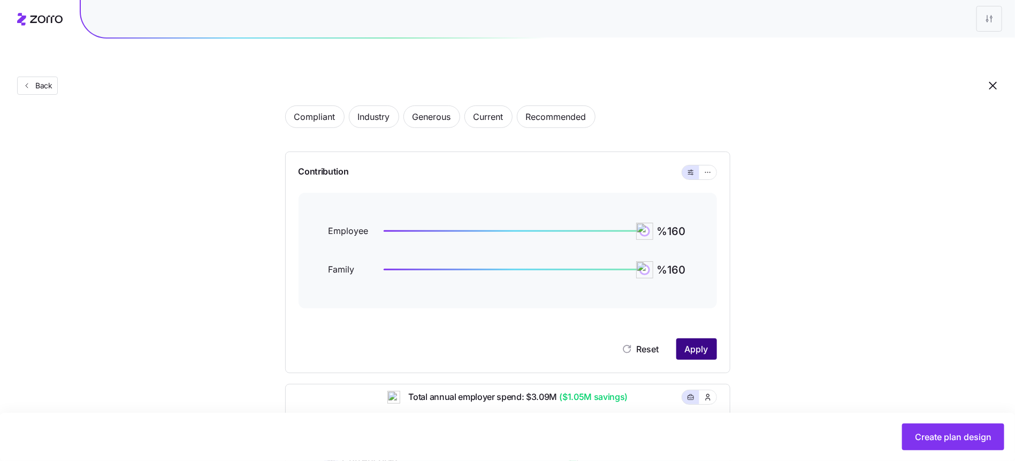
click at [686, 338] on button "Apply" at bounding box center [696, 348] width 41 height 21
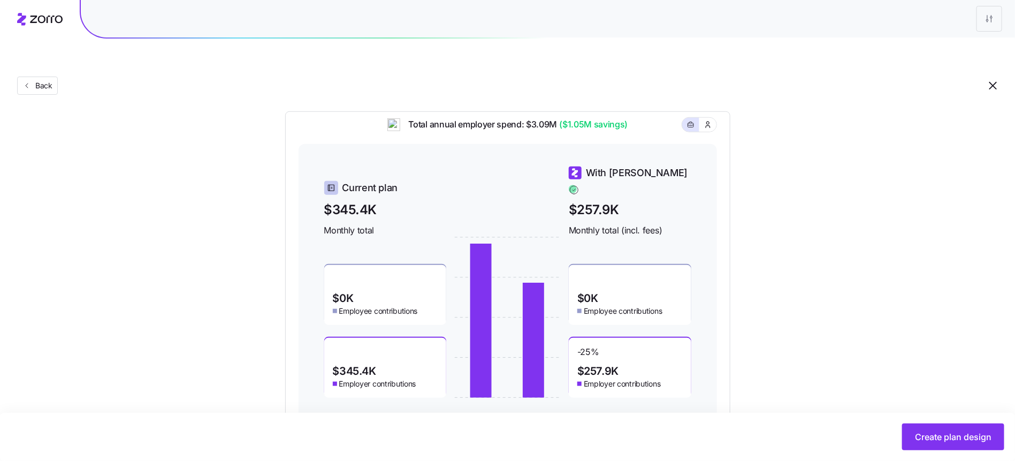
scroll to position [334, 0]
